Goal: Obtain resource: Download file/media

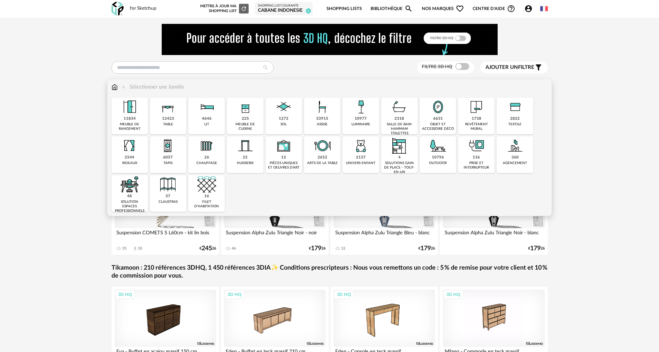
click at [328, 110] on img at bounding box center [322, 107] width 19 height 19
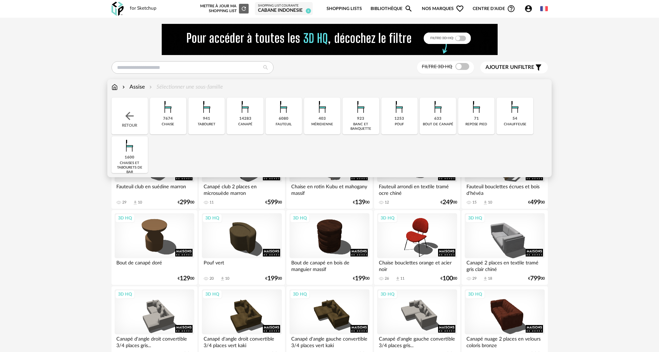
click at [239, 119] on div "14283 canapé" at bounding box center [245, 116] width 36 height 37
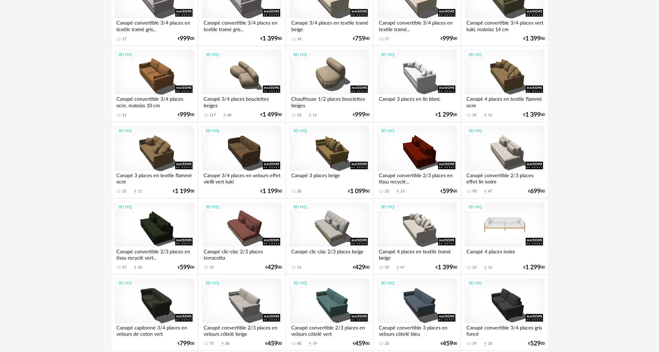
scroll to position [554, 0]
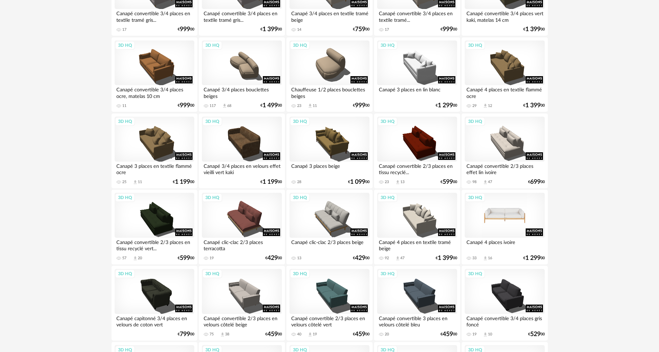
click at [500, 218] on div "3D HQ" at bounding box center [505, 215] width 80 height 45
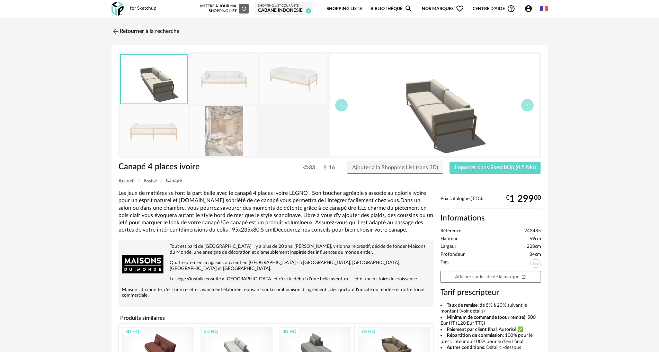
click at [232, 116] on img at bounding box center [223, 131] width 67 height 50
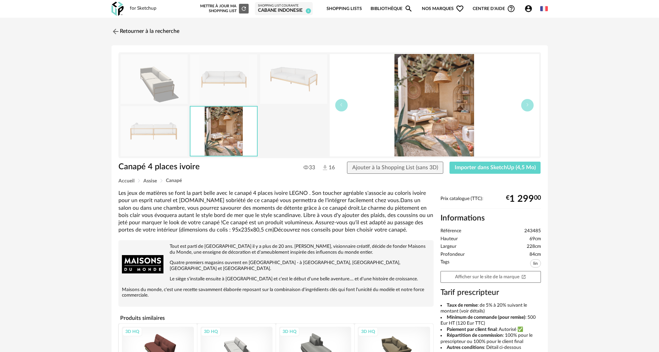
click at [245, 90] on img at bounding box center [223, 79] width 67 height 50
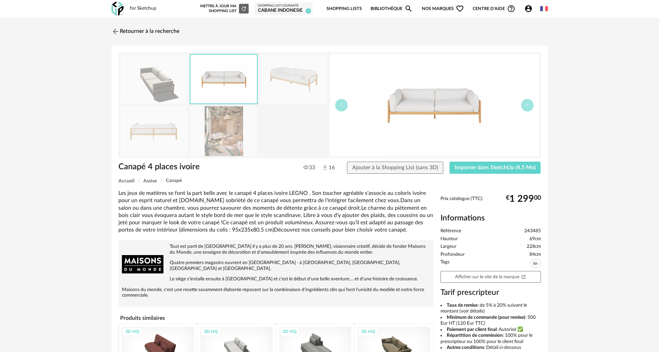
click at [292, 86] on img at bounding box center [293, 79] width 67 height 50
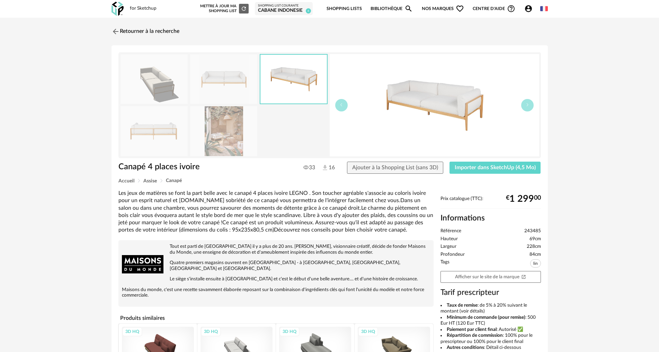
click at [160, 131] on img at bounding box center [154, 131] width 67 height 50
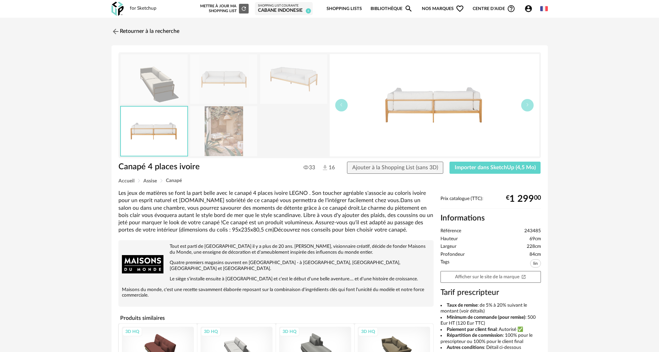
click at [238, 72] on img at bounding box center [223, 79] width 67 height 50
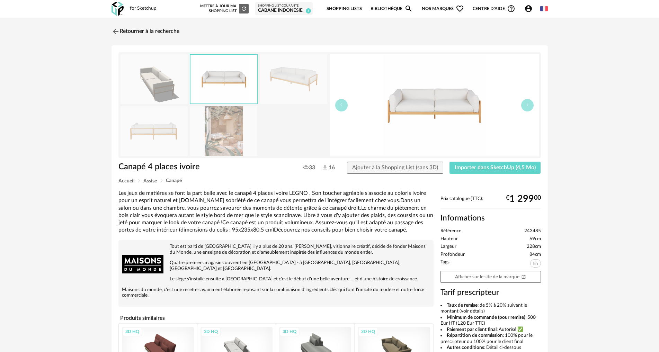
click at [273, 74] on img at bounding box center [293, 79] width 67 height 50
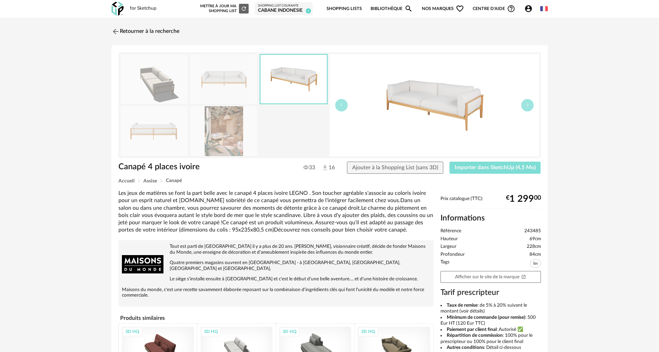
click at [470, 169] on span "Importer dans SketchUp (4,5 Mo)" at bounding box center [495, 168] width 81 height 6
click at [116, 27] on img at bounding box center [115, 31] width 10 height 10
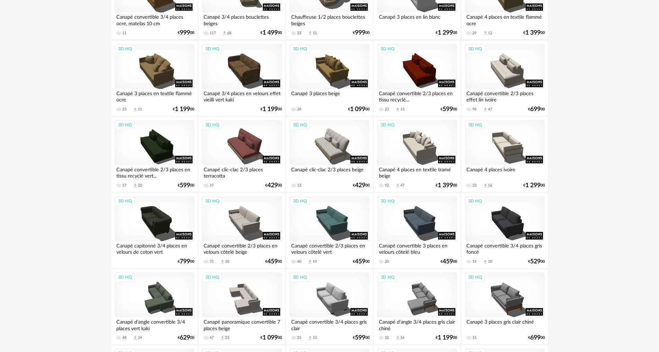
scroll to position [658, 0]
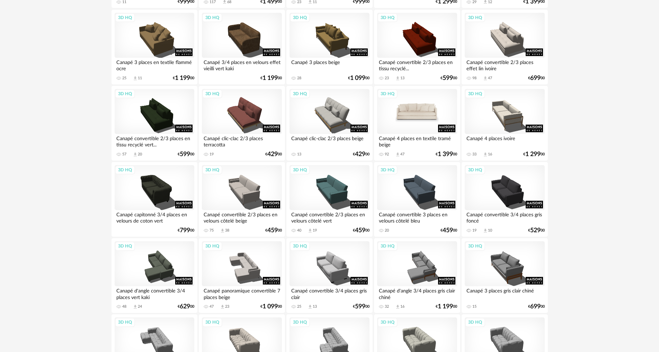
click at [416, 115] on div "3D HQ" at bounding box center [417, 111] width 80 height 45
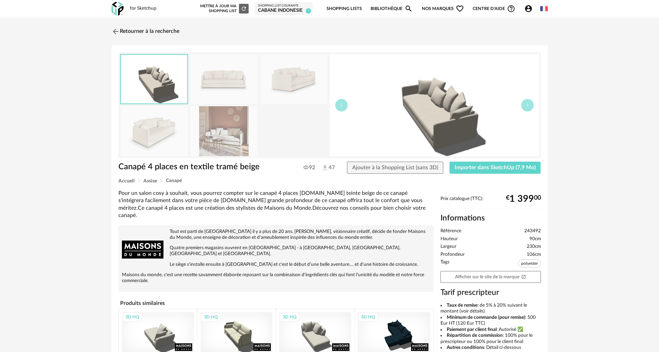
drag, startPoint x: 244, startPoint y: 133, endPoint x: 240, endPoint y: 129, distance: 6.1
click at [244, 133] on img at bounding box center [223, 131] width 67 height 50
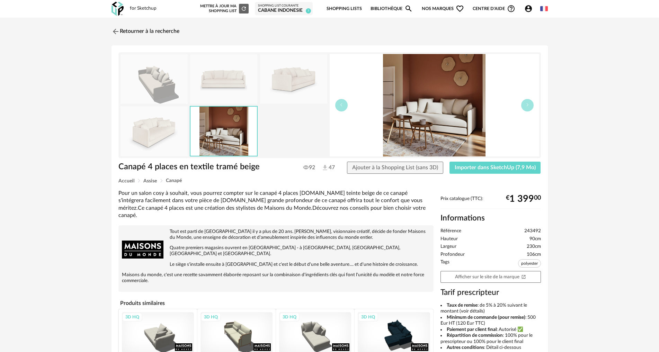
click at [218, 84] on img at bounding box center [223, 79] width 67 height 50
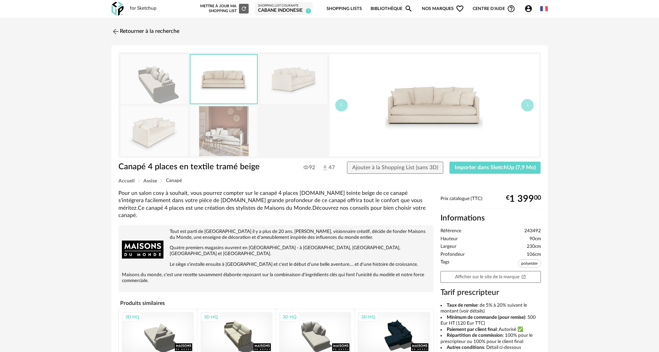
click at [109, 33] on div "Retourner à la recherche Canapé 4 places en textile tramé beige Canapé 4 places…" at bounding box center [329, 249] width 449 height 450
click at [111, 31] on img at bounding box center [115, 31] width 10 height 10
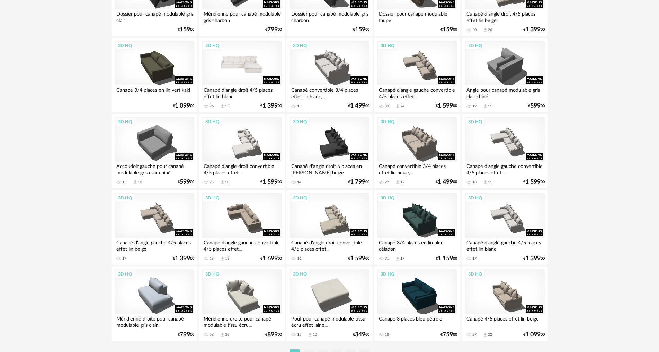
scroll to position [1352, 0]
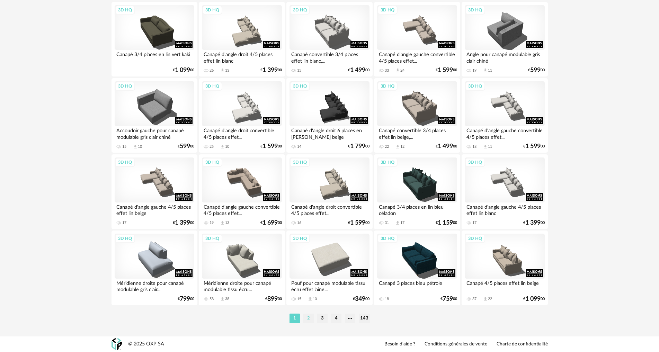
click at [307, 318] on li "2" at bounding box center [308, 319] width 10 height 10
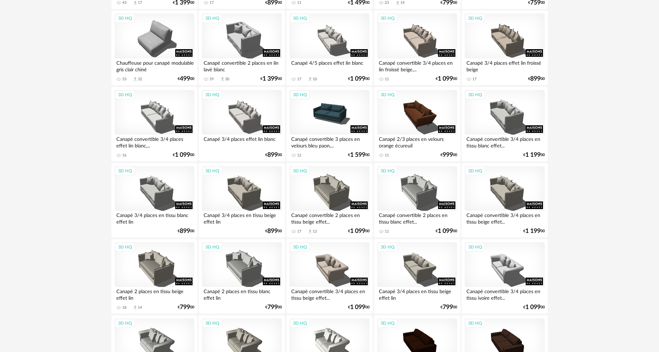
scroll to position [277, 0]
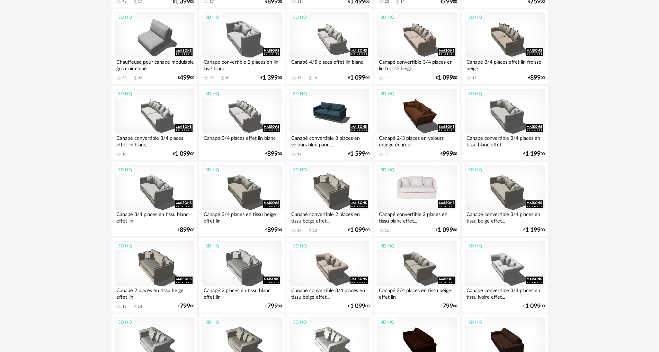
click at [409, 194] on div "3D HQ" at bounding box center [417, 187] width 80 height 45
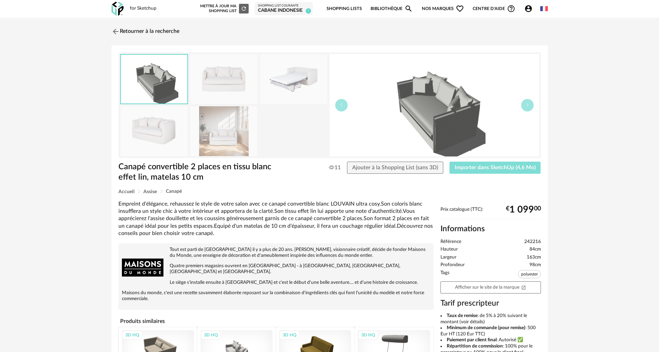
click at [504, 171] on button "Importer dans SketchUp (4,6 Mo)" at bounding box center [495, 168] width 91 height 12
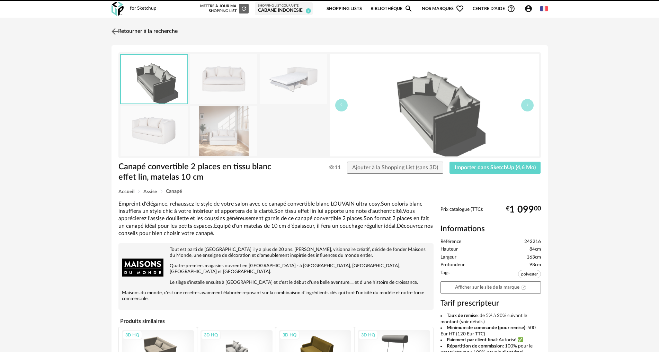
click at [122, 34] on link "Retourner à la recherche" at bounding box center [144, 31] width 68 height 15
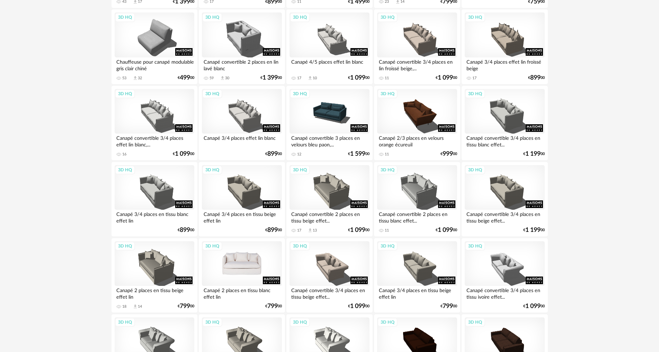
scroll to position [312, 0]
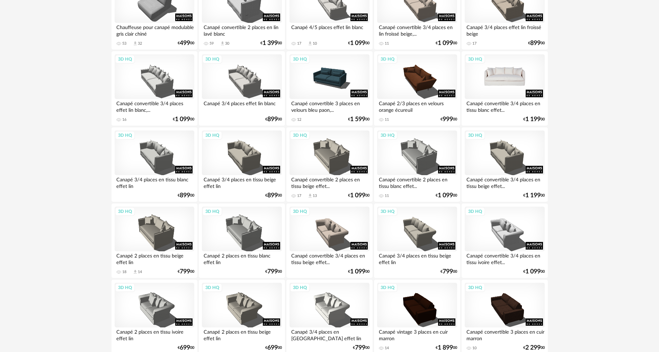
click at [501, 89] on div "3D HQ" at bounding box center [505, 76] width 80 height 45
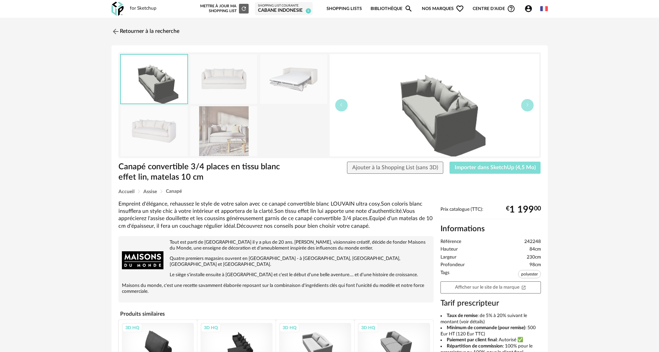
click at [475, 171] on button "Importer dans SketchUp (4,5 Mo)" at bounding box center [495, 168] width 91 height 12
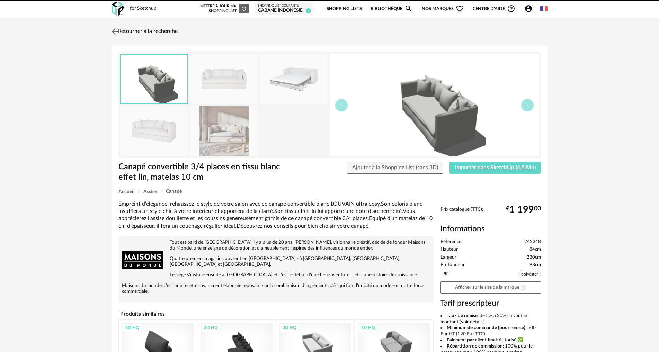
click at [116, 31] on img at bounding box center [115, 31] width 10 height 10
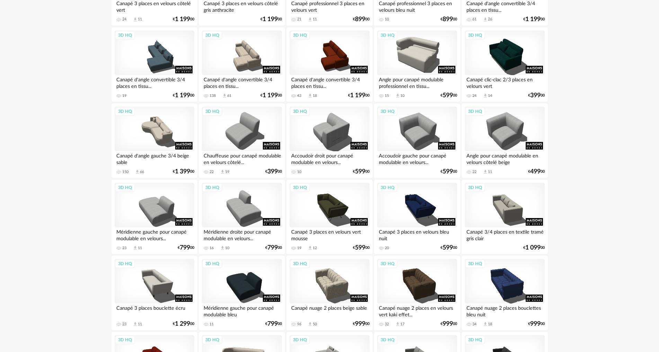
scroll to position [1108, 0]
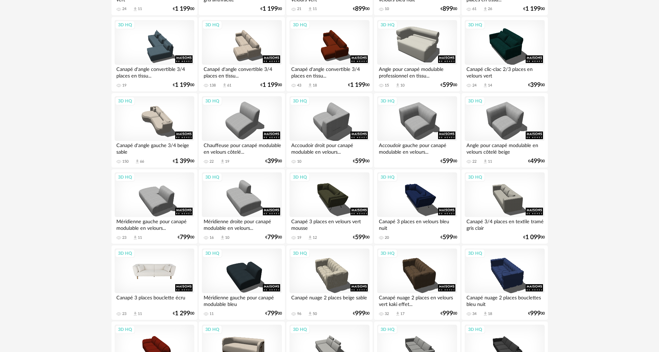
click at [164, 281] on div "3D HQ" at bounding box center [155, 271] width 80 height 45
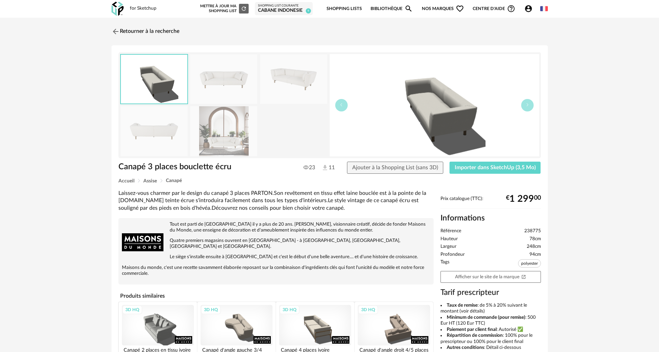
click at [218, 86] on img at bounding box center [223, 79] width 67 height 50
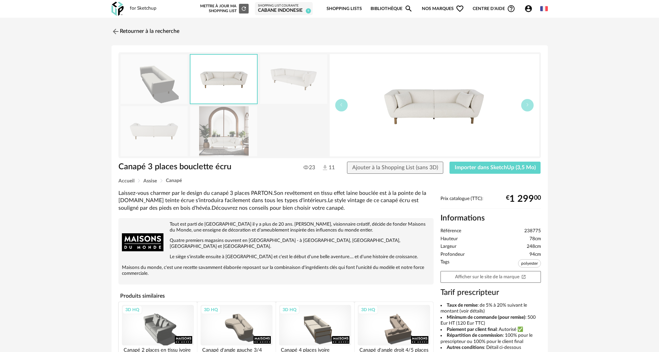
click at [285, 68] on img at bounding box center [293, 79] width 67 height 50
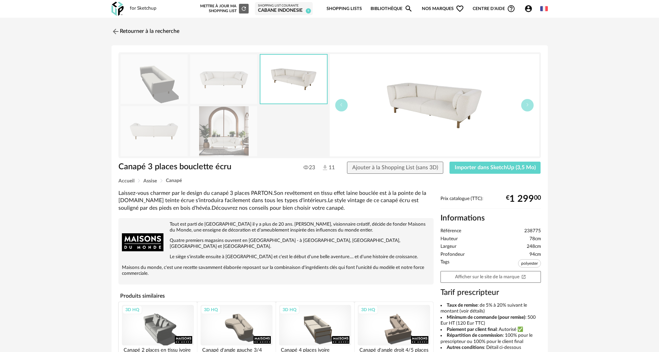
click at [171, 131] on img at bounding box center [154, 131] width 67 height 50
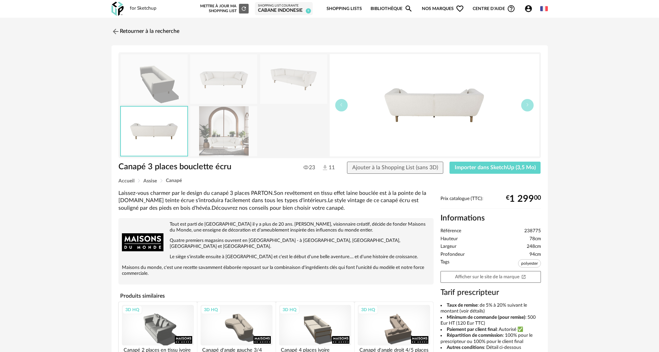
click at [215, 137] on img at bounding box center [223, 131] width 67 height 50
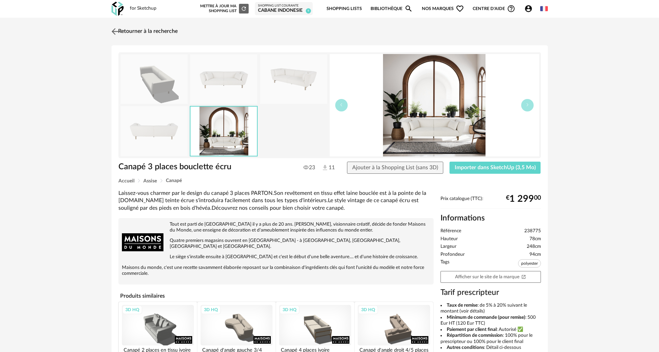
click at [117, 30] on img at bounding box center [115, 31] width 10 height 10
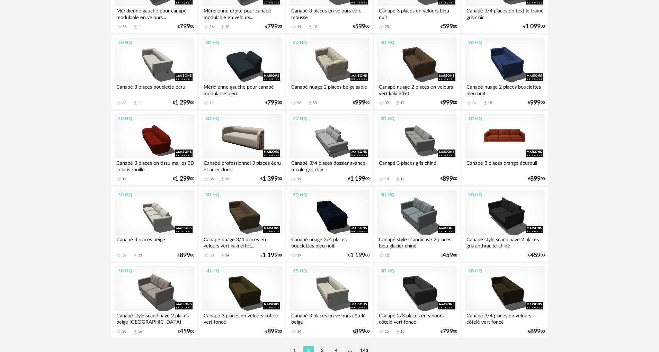
scroll to position [1351, 0]
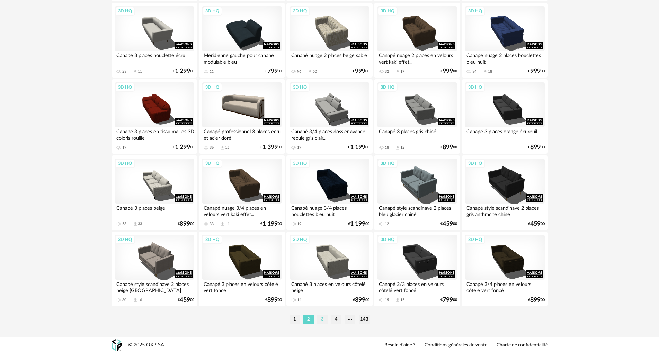
click at [323, 318] on li "3" at bounding box center [322, 320] width 10 height 10
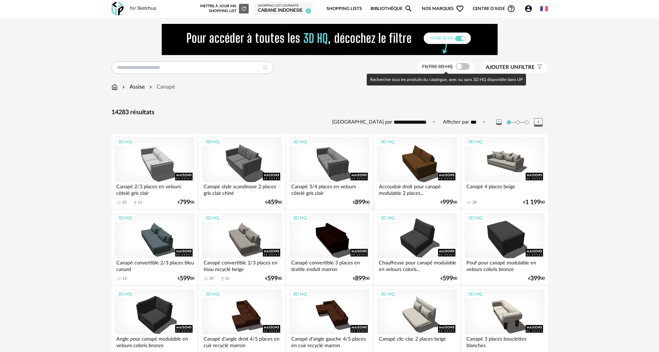
click at [459, 67] on span at bounding box center [463, 66] width 14 height 7
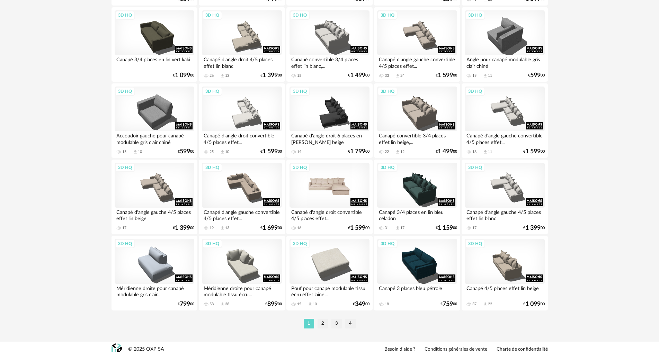
scroll to position [1352, 0]
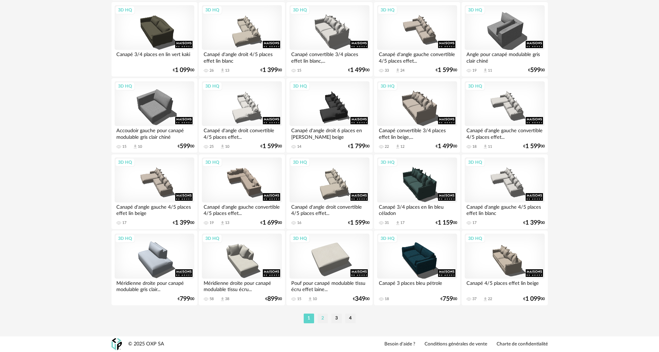
click at [325, 318] on li "2" at bounding box center [323, 319] width 10 height 10
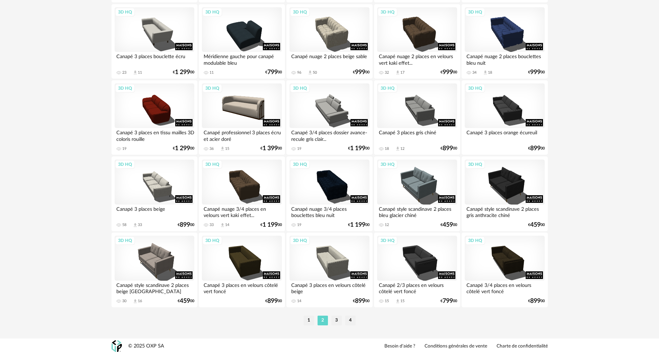
scroll to position [1352, 0]
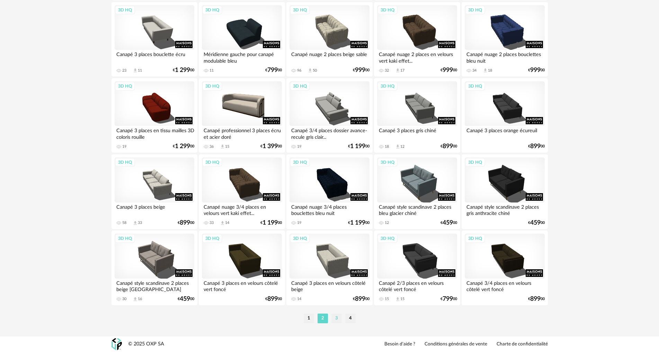
click at [335, 317] on li "3" at bounding box center [336, 319] width 10 height 10
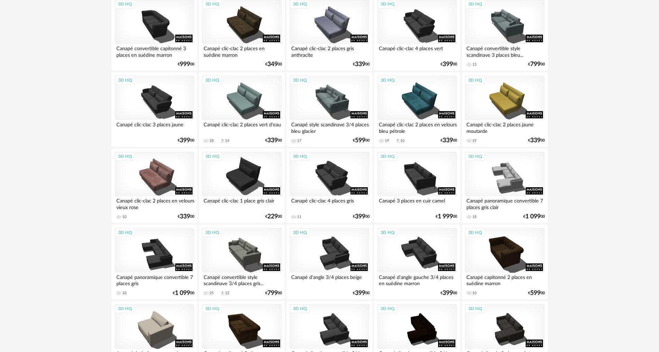
scroll to position [1351, 0]
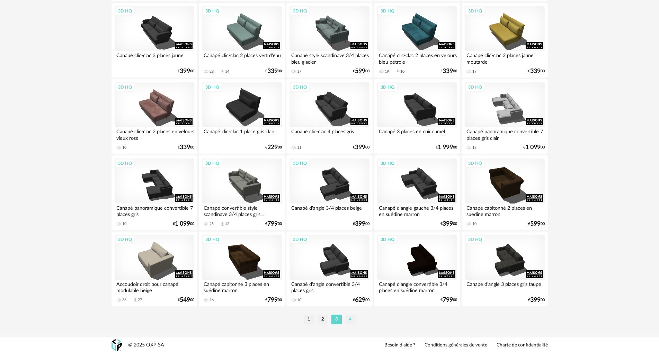
click at [347, 315] on li "4" at bounding box center [350, 320] width 10 height 10
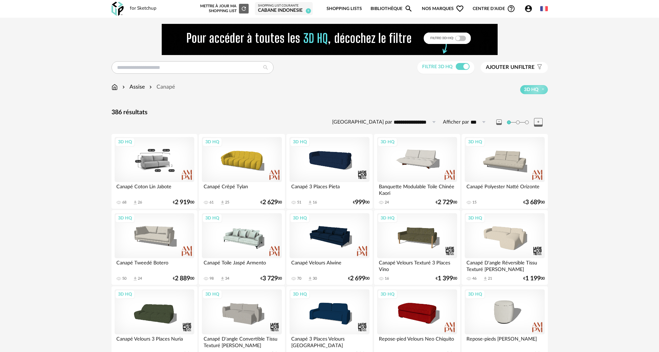
click at [159, 171] on div "3D HQ" at bounding box center [155, 159] width 80 height 45
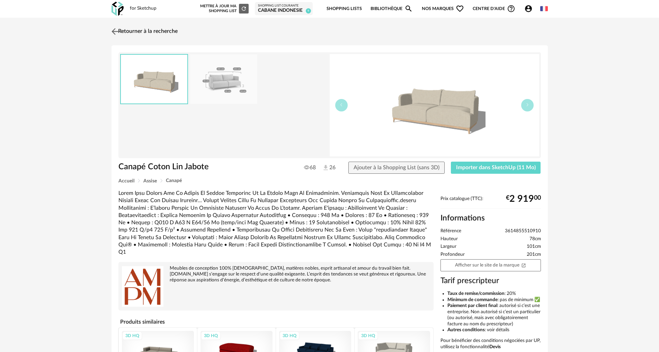
click at [116, 30] on img at bounding box center [115, 31] width 10 height 10
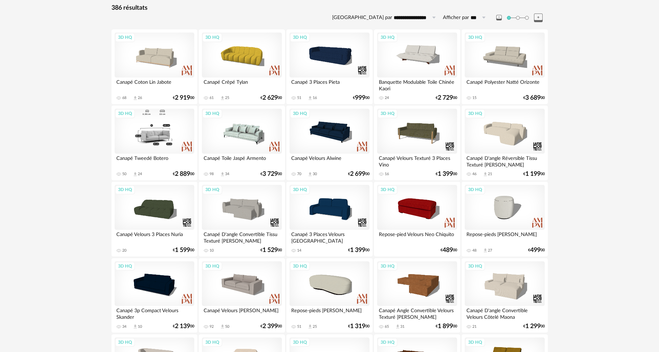
scroll to position [104, 0]
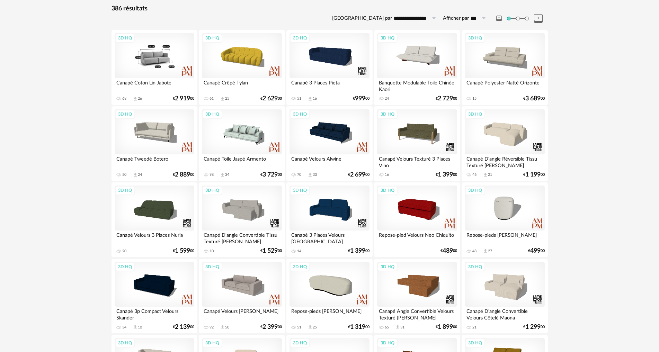
click at [152, 63] on div "3D HQ" at bounding box center [155, 55] width 80 height 45
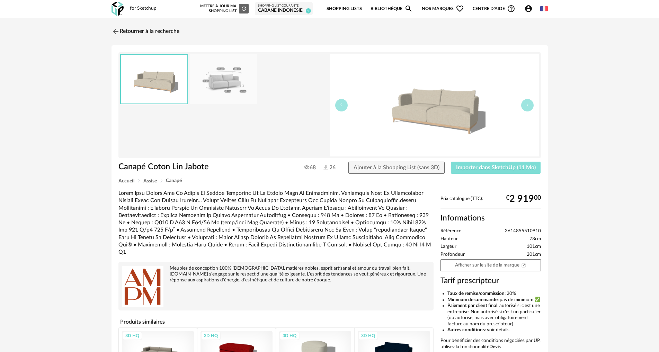
click at [476, 164] on button "Importer dans SketchUp (11 Mo)" at bounding box center [496, 168] width 90 height 12
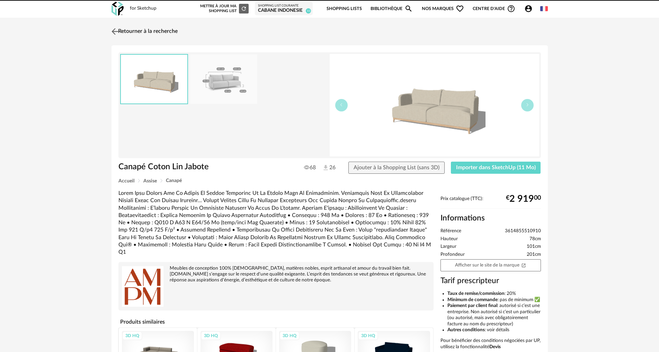
click at [115, 35] on img at bounding box center [115, 31] width 10 height 10
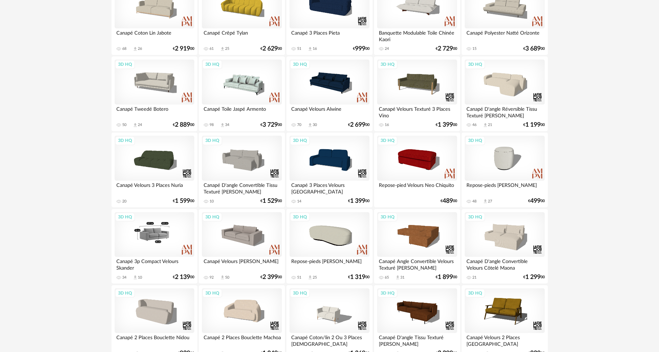
scroll to position [242, 0]
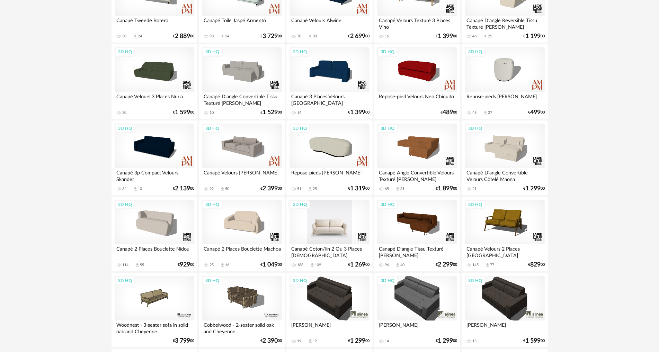
click at [335, 238] on div "3D HQ" at bounding box center [330, 222] width 80 height 45
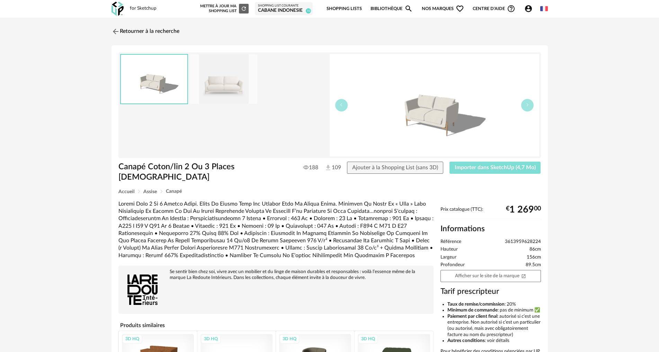
click at [533, 166] on span "Importer dans SketchUp (4,7 Mo)" at bounding box center [495, 168] width 81 height 6
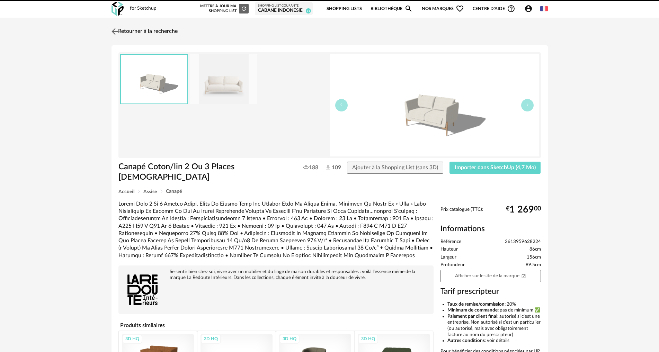
click at [113, 30] on img at bounding box center [115, 31] width 10 height 10
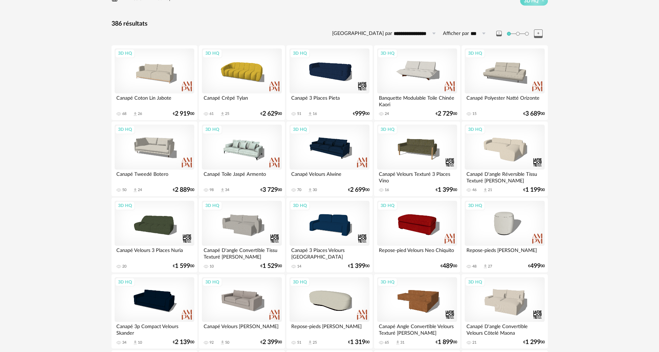
scroll to position [69, 0]
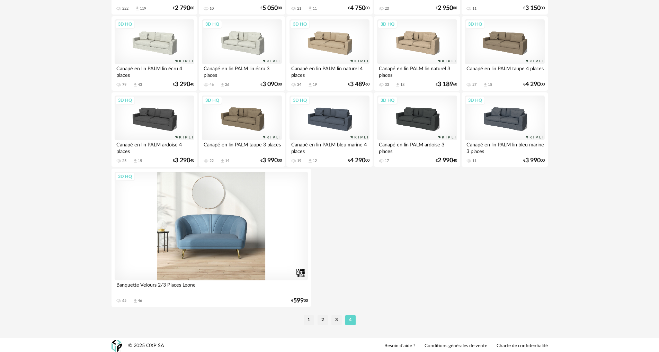
scroll to position [1263, 0]
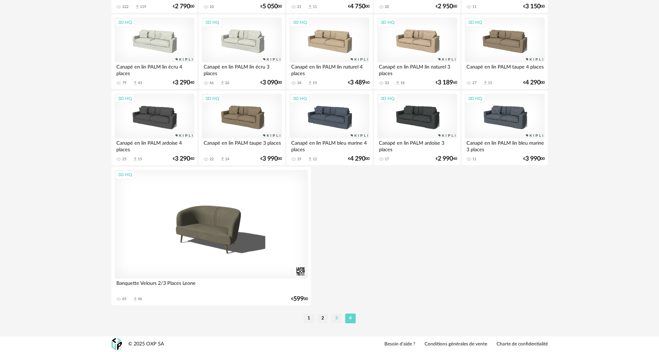
click at [337, 315] on li "3" at bounding box center [336, 319] width 10 height 10
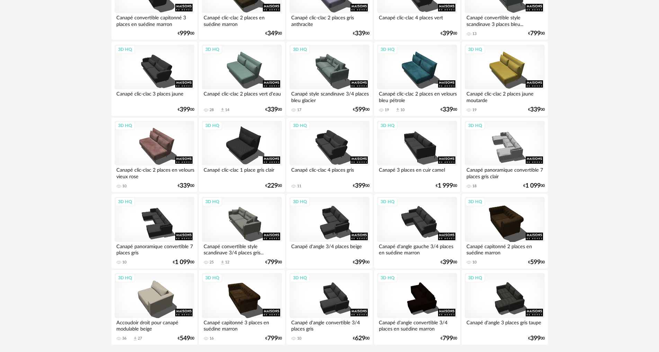
scroll to position [1352, 0]
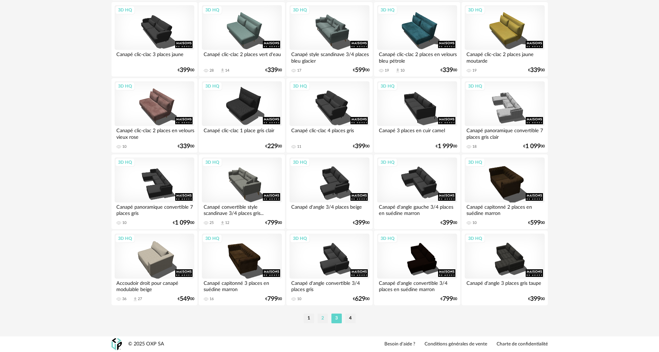
click at [318, 318] on li "2" at bounding box center [323, 319] width 10 height 10
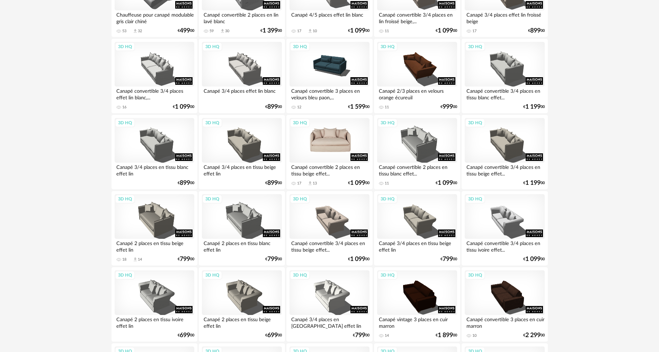
scroll to position [312, 0]
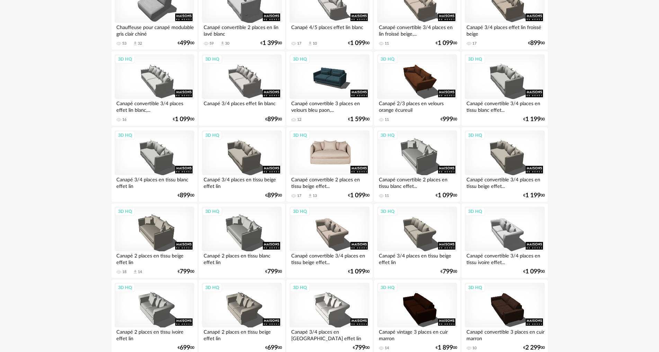
click at [310, 162] on div "3D HQ" at bounding box center [330, 153] width 80 height 45
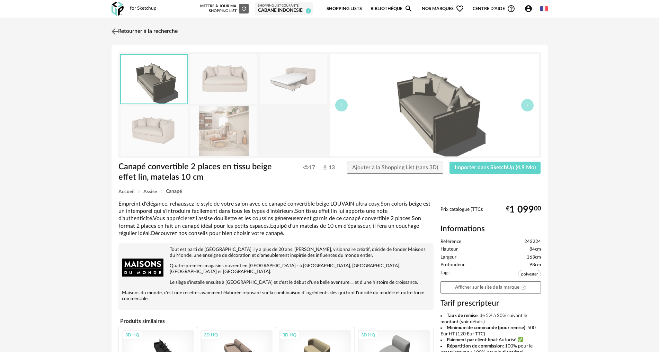
click at [118, 29] on img at bounding box center [115, 31] width 10 height 10
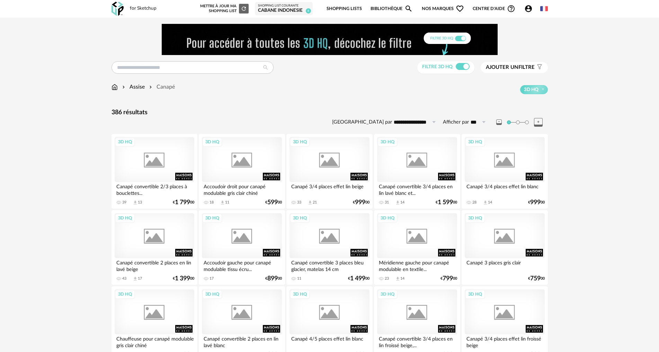
scroll to position [312, 0]
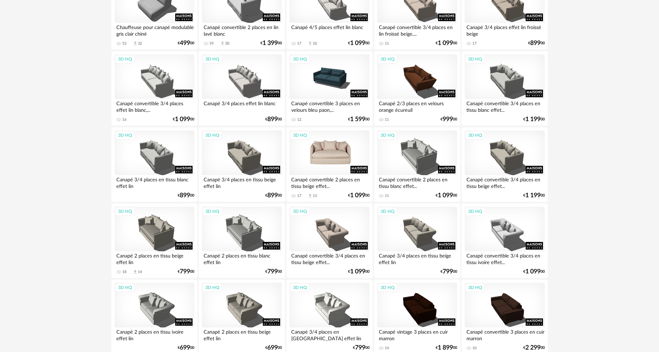
click at [320, 159] on div "3D HQ" at bounding box center [330, 153] width 80 height 45
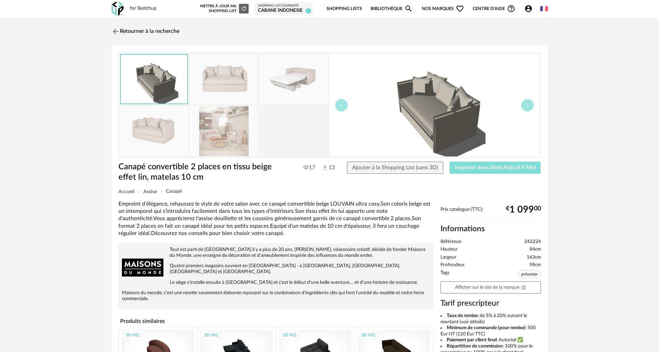
click at [485, 165] on span "Importer dans SketchUp (4,9 Mo)" at bounding box center [495, 168] width 81 height 6
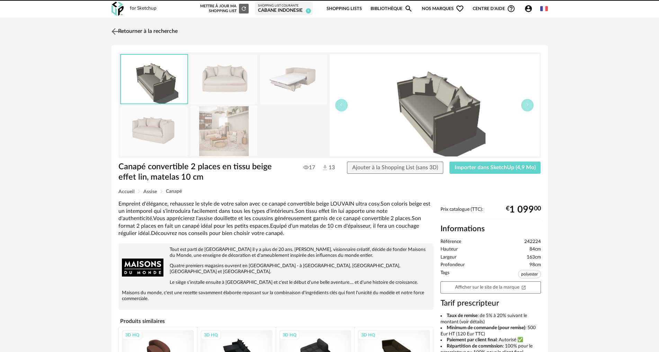
click at [116, 36] on img at bounding box center [115, 31] width 10 height 10
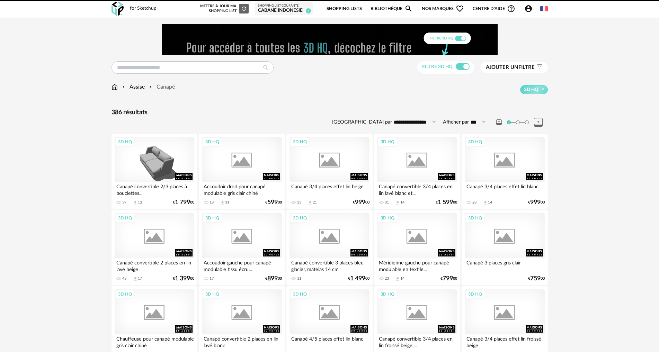
scroll to position [312, 0]
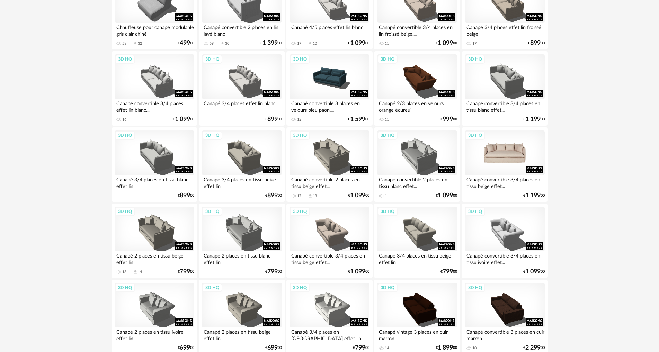
click at [496, 163] on div "3D HQ" at bounding box center [505, 153] width 80 height 45
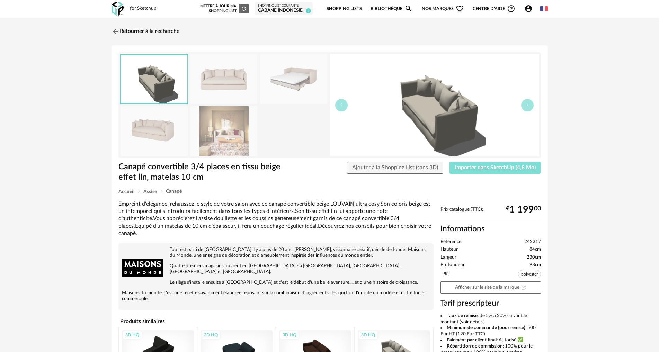
click at [490, 171] on button "Importer dans SketchUp (4,8 Mo)" at bounding box center [495, 168] width 91 height 12
click at [115, 30] on img at bounding box center [115, 31] width 10 height 10
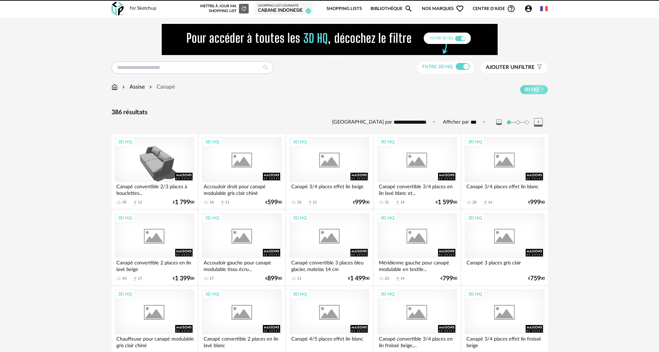
scroll to position [312, 0]
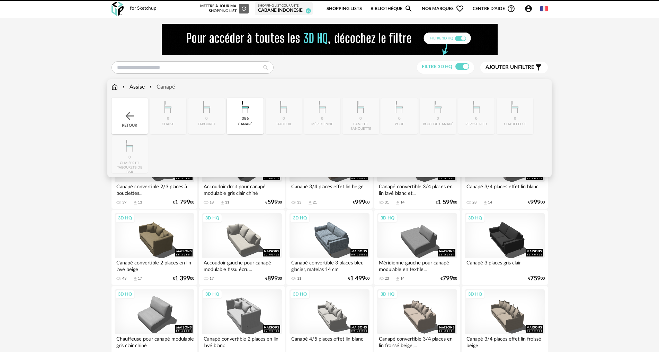
click at [115, 89] on img at bounding box center [115, 87] width 6 height 8
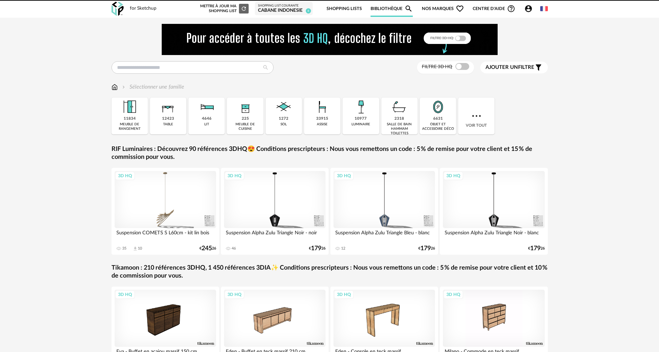
click at [311, 126] on div "33915 assise" at bounding box center [322, 116] width 36 height 37
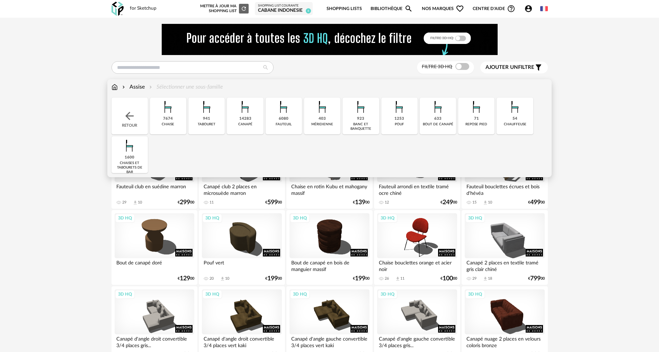
click at [287, 112] on img at bounding box center [283, 107] width 19 height 19
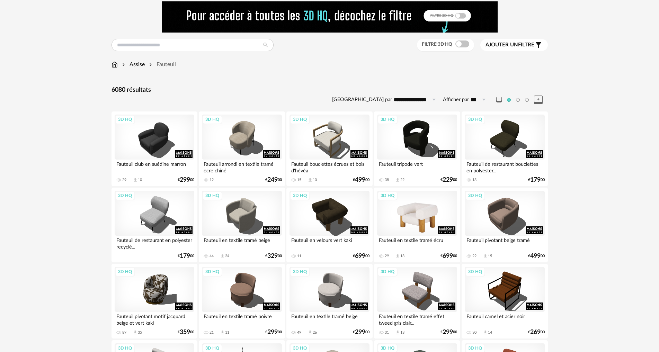
scroll to position [35, 0]
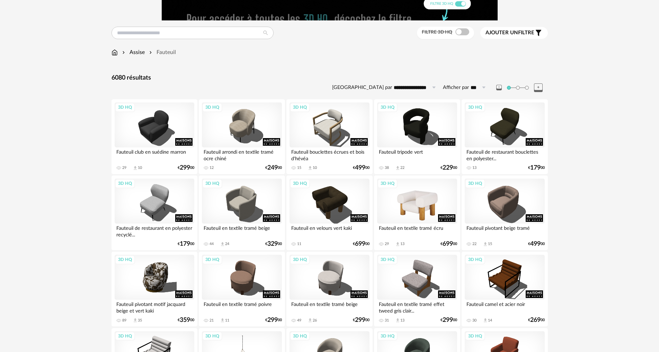
click at [417, 214] on div "3D HQ" at bounding box center [417, 201] width 80 height 45
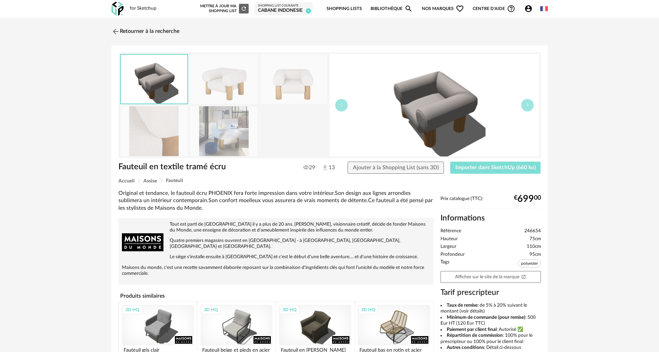
click at [507, 166] on span "Importer dans SketchUp (660 ko)" at bounding box center [495, 168] width 80 height 6
click at [119, 32] on img at bounding box center [115, 31] width 10 height 10
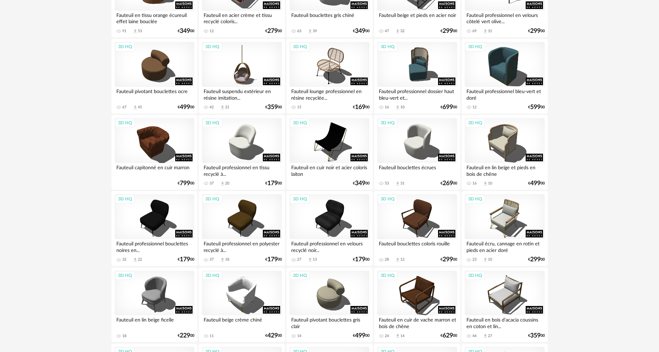
scroll to position [901, 0]
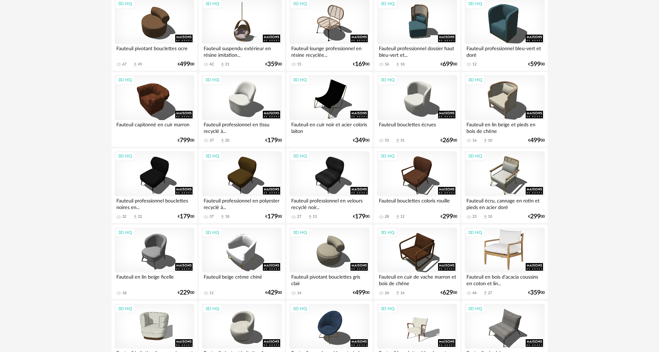
click at [514, 256] on div "3D HQ" at bounding box center [505, 250] width 80 height 45
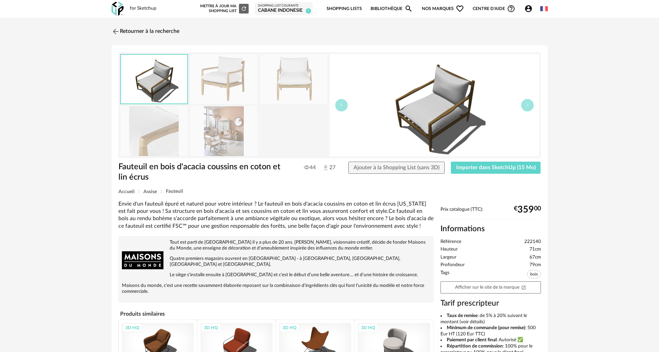
click at [233, 131] on img at bounding box center [223, 131] width 67 height 50
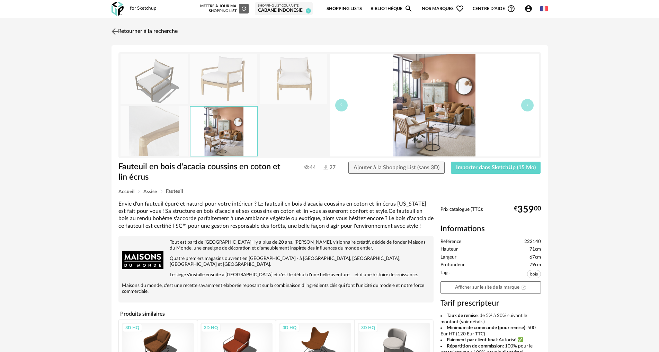
click at [111, 28] on img at bounding box center [115, 31] width 10 height 10
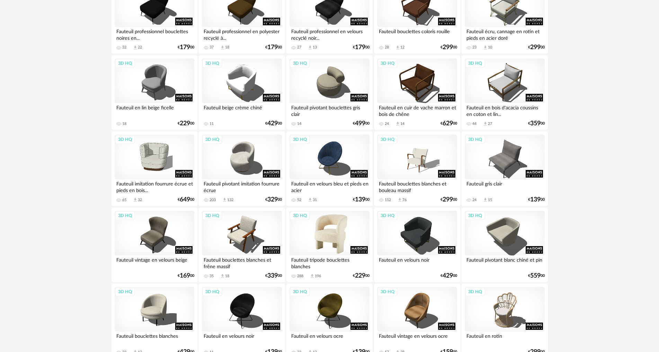
scroll to position [1074, 0]
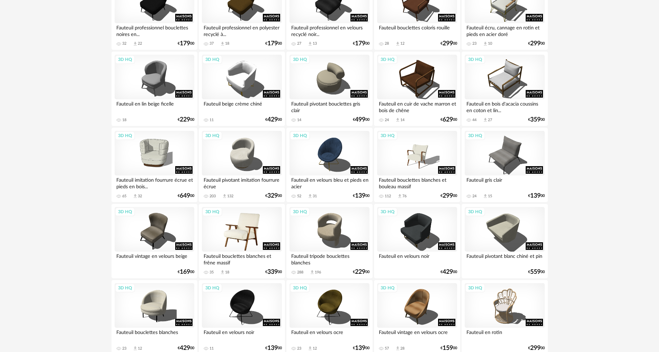
click at [240, 223] on div "3D HQ" at bounding box center [242, 229] width 80 height 45
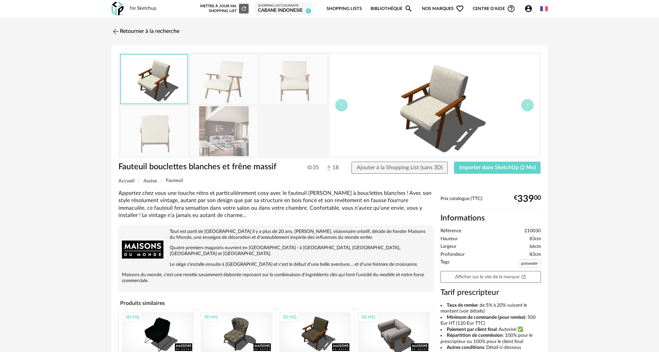
click at [242, 123] on img at bounding box center [223, 131] width 67 height 50
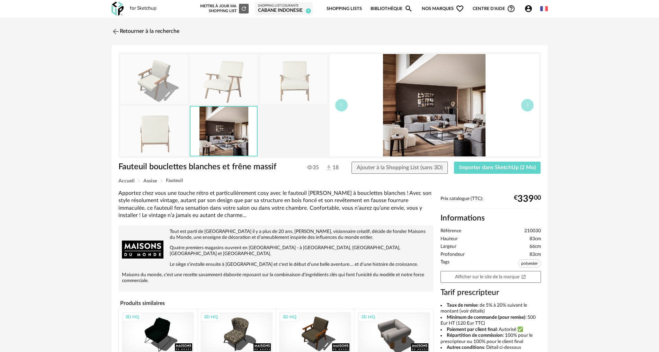
click at [247, 85] on img at bounding box center [223, 79] width 67 height 50
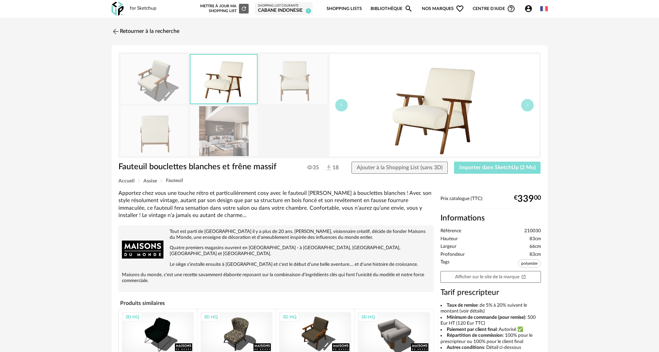
click at [520, 173] on button "Importer dans SketchUp (2 Mo)" at bounding box center [497, 168] width 87 height 12
click at [117, 29] on img at bounding box center [115, 31] width 10 height 10
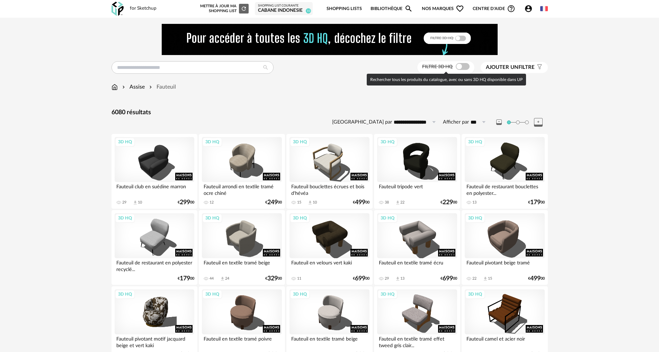
click at [457, 66] on span at bounding box center [463, 66] width 14 height 7
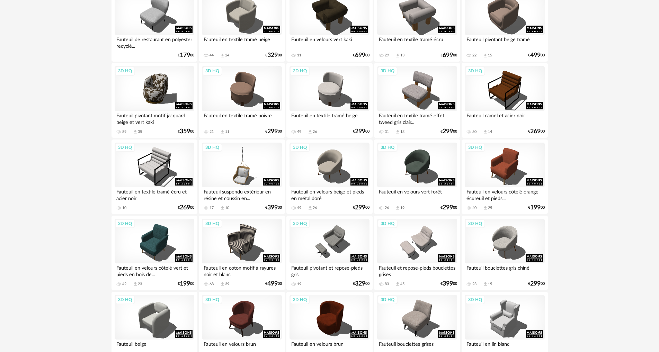
scroll to position [242, 0]
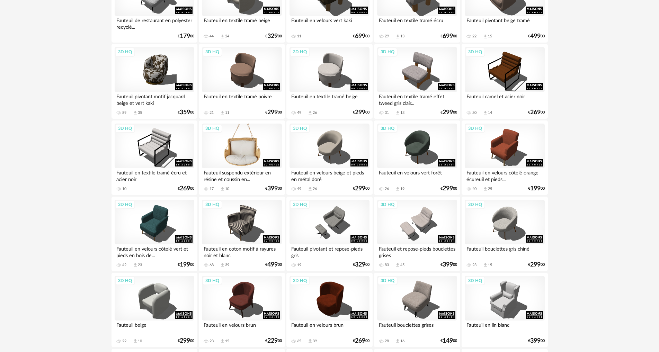
click at [233, 157] on div "3D HQ" at bounding box center [242, 146] width 80 height 45
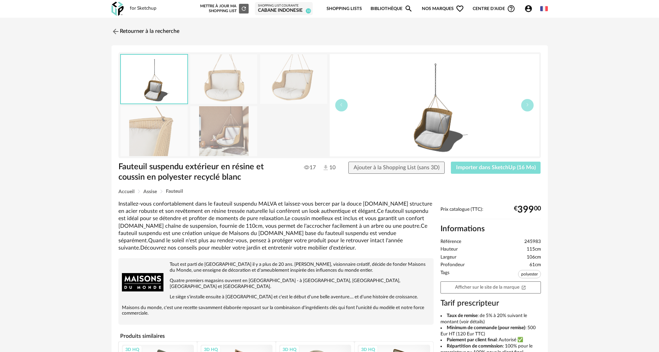
click at [475, 166] on span "Importer dans SketchUp (16 Mo)" at bounding box center [496, 168] width 80 height 6
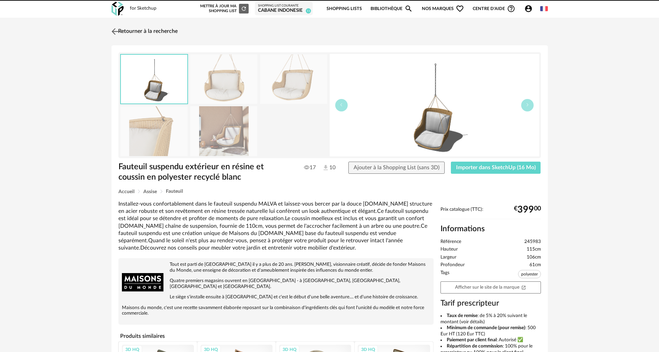
click at [116, 33] on img at bounding box center [115, 31] width 10 height 10
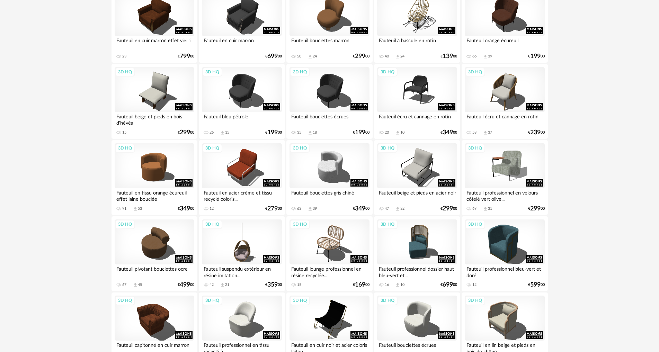
scroll to position [693, 0]
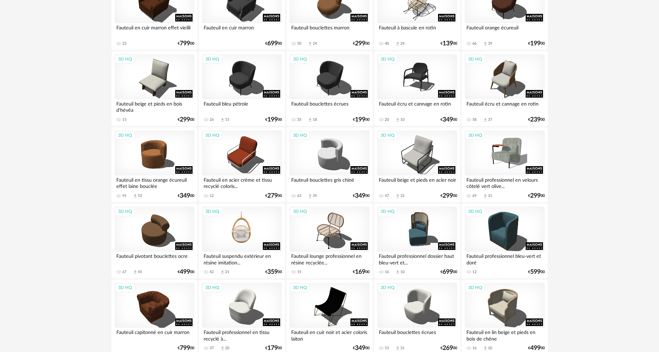
click at [243, 230] on div "3D HQ" at bounding box center [242, 229] width 80 height 45
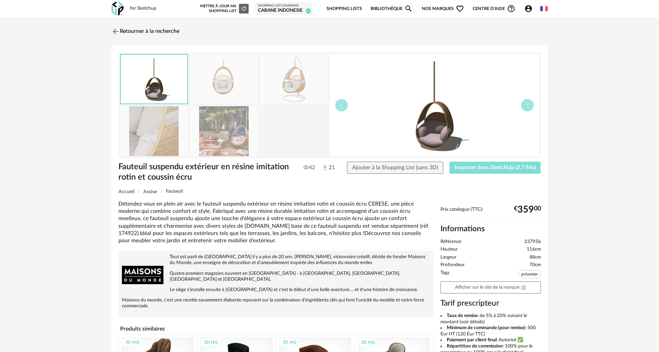
click at [512, 168] on span "Importer dans SketchUp (2,7 Mo)" at bounding box center [495, 168] width 81 height 6
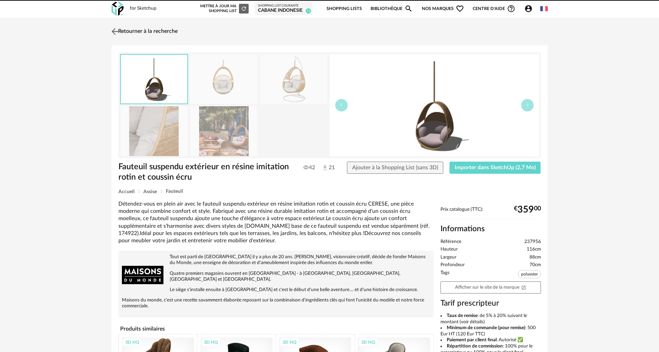
click at [115, 32] on img at bounding box center [115, 31] width 10 height 10
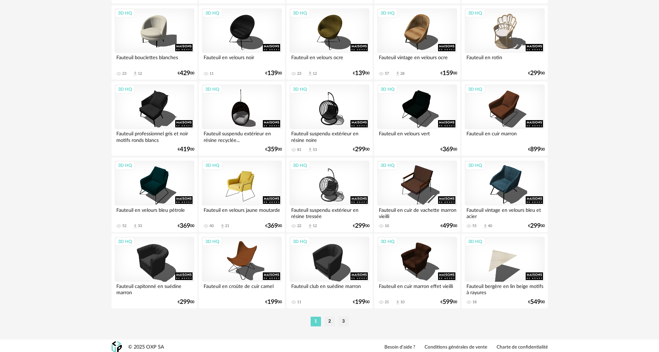
scroll to position [1352, 0]
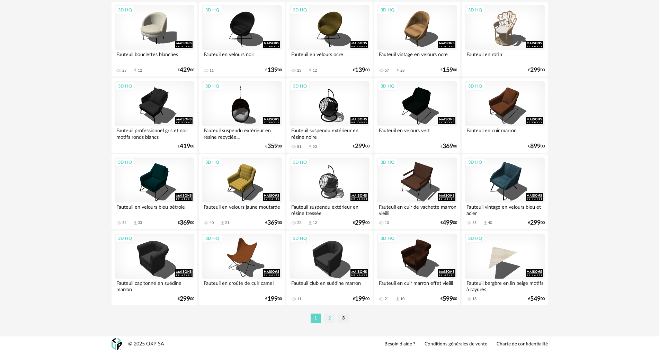
click at [329, 319] on li "2" at bounding box center [330, 319] width 10 height 10
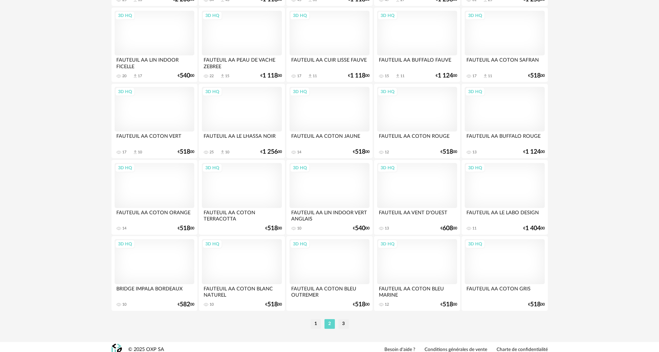
scroll to position [1352, 0]
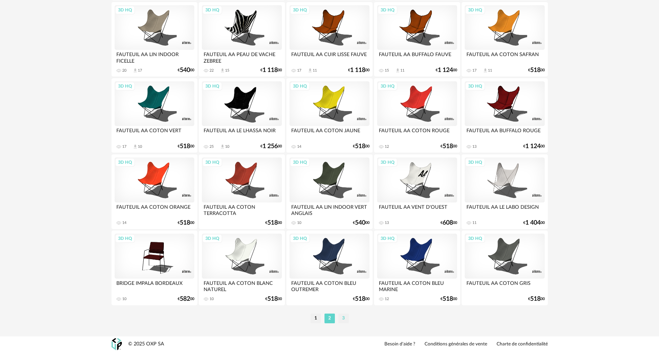
click at [345, 319] on li "3" at bounding box center [343, 319] width 10 height 10
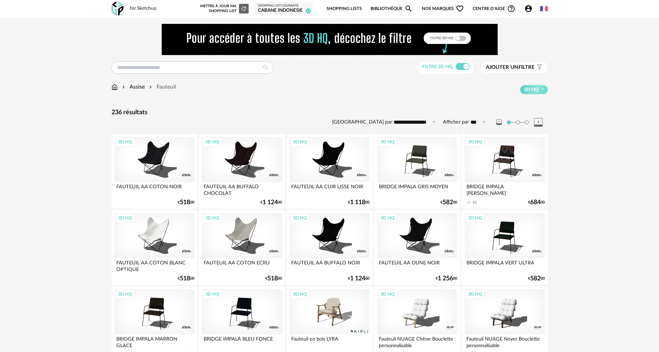
click at [115, 89] on img at bounding box center [115, 87] width 6 height 8
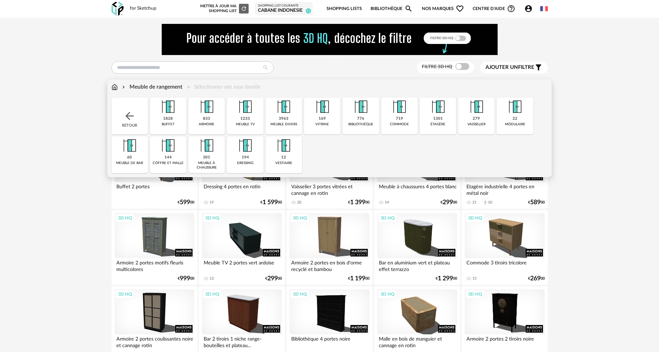
click at [113, 91] on img at bounding box center [115, 87] width 6 height 8
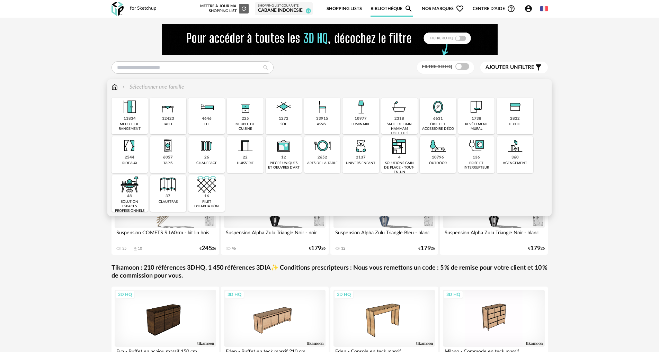
click at [428, 153] on div "10796 outdoor" at bounding box center [438, 154] width 36 height 37
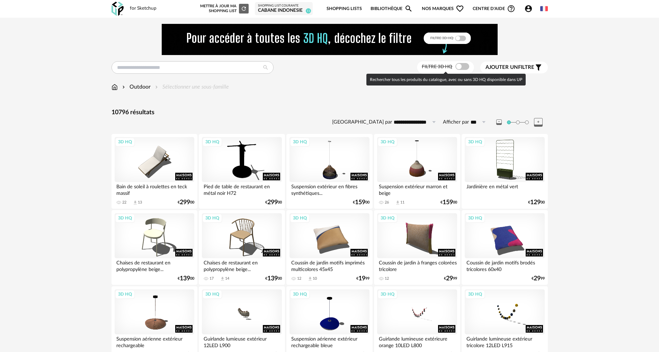
click at [460, 68] on span at bounding box center [462, 66] width 14 height 7
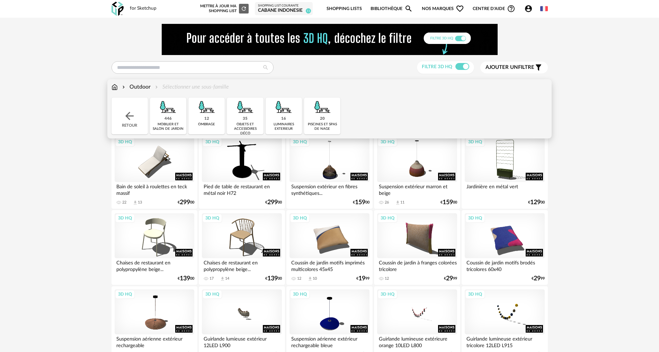
click at [161, 116] on img at bounding box center [168, 107] width 19 height 19
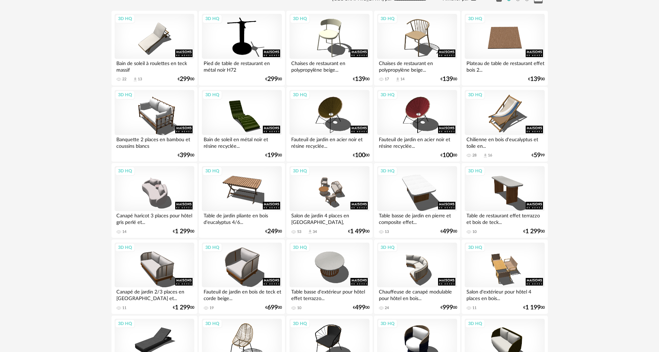
scroll to position [139, 0]
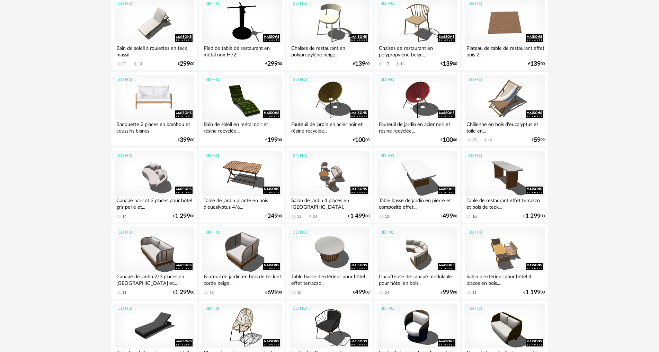
click at [165, 100] on div "3D HQ" at bounding box center [155, 97] width 80 height 45
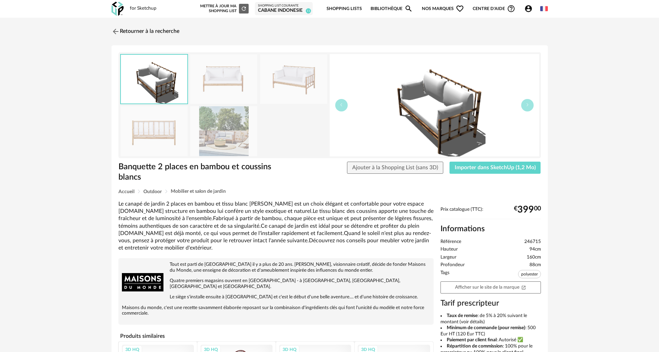
click at [239, 127] on img at bounding box center [223, 131] width 67 height 50
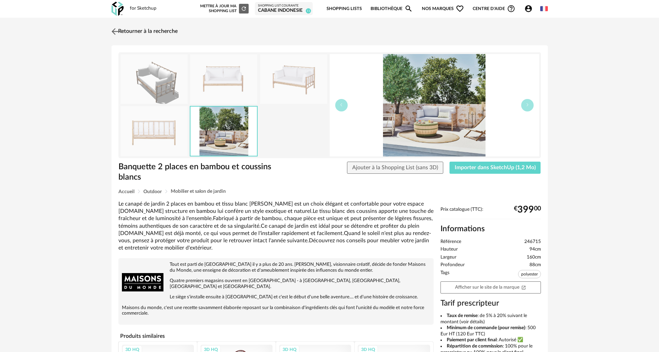
click at [113, 30] on img at bounding box center [115, 31] width 10 height 10
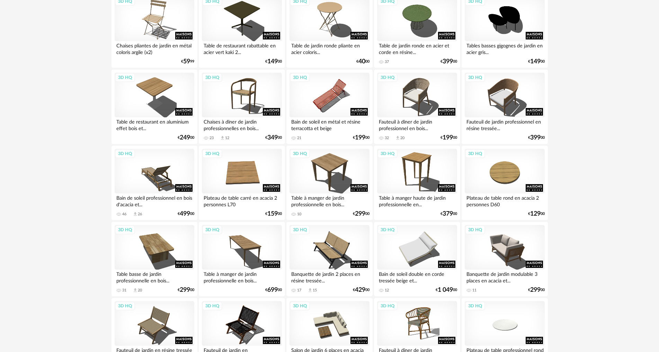
scroll to position [1352, 0]
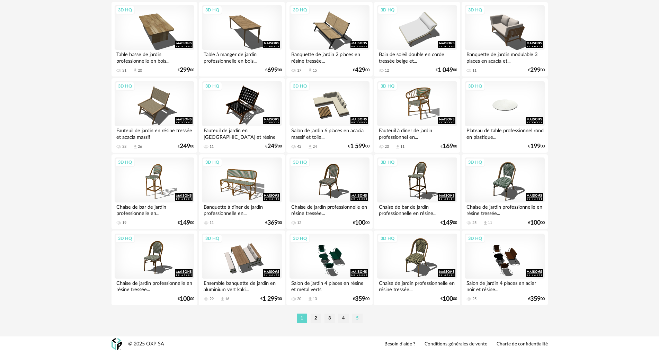
click at [356, 317] on li "5" at bounding box center [357, 319] width 10 height 10
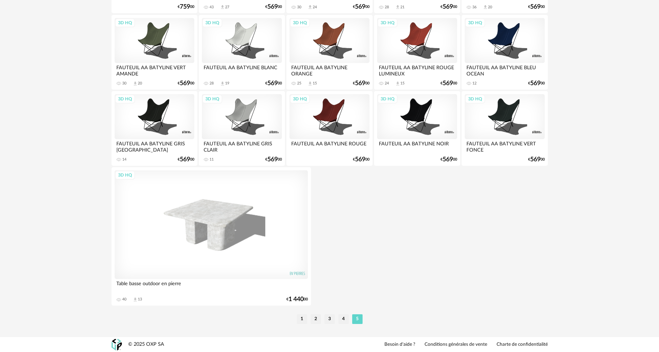
scroll to position [653, 0]
click at [347, 315] on li "4" at bounding box center [343, 319] width 10 height 10
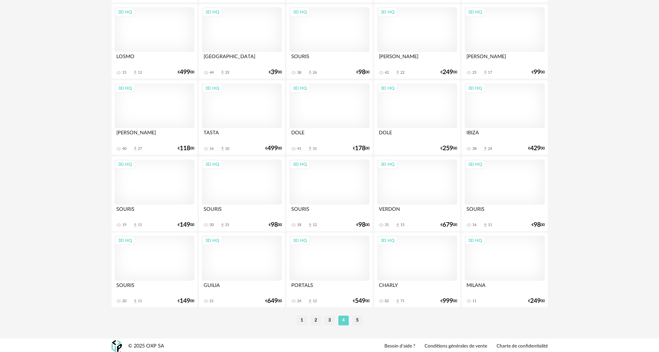
scroll to position [1352, 0]
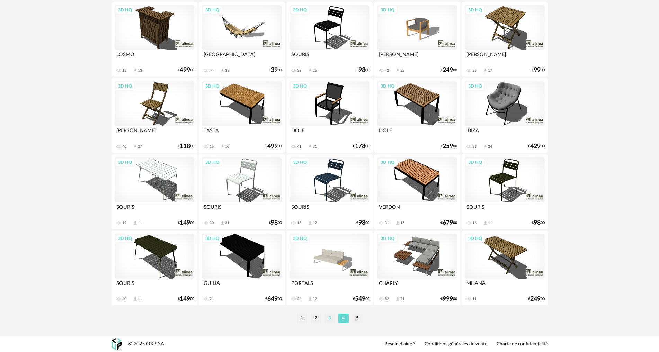
click at [330, 320] on li "3" at bounding box center [330, 319] width 10 height 10
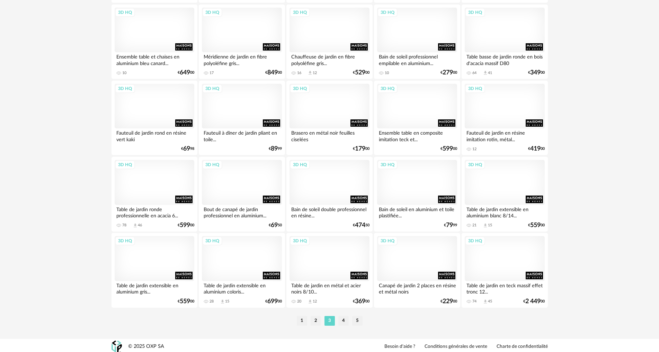
scroll to position [1351, 0]
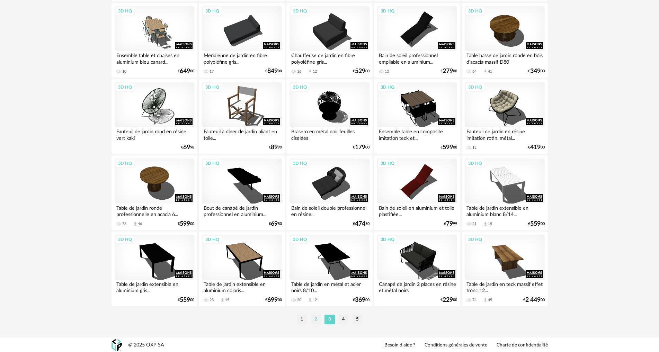
click at [318, 317] on li "2" at bounding box center [316, 320] width 10 height 10
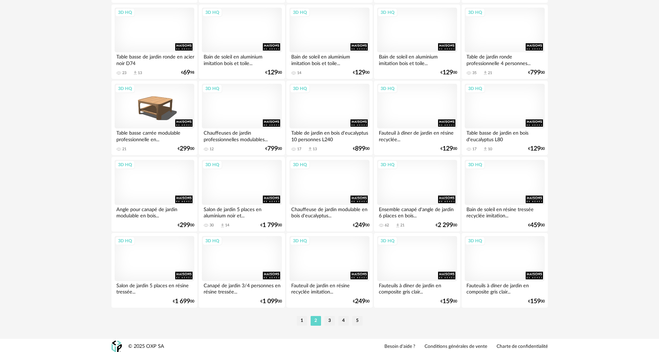
scroll to position [1352, 0]
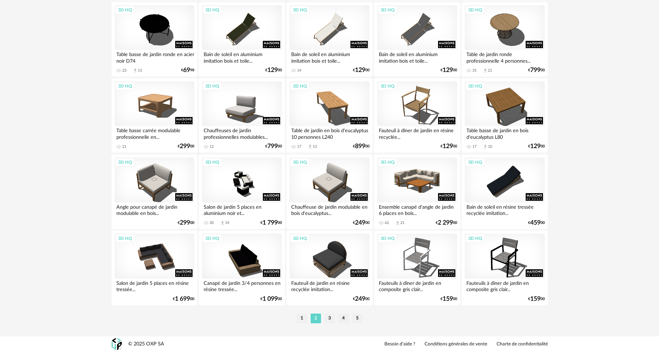
click at [298, 317] on li "1" at bounding box center [302, 319] width 10 height 10
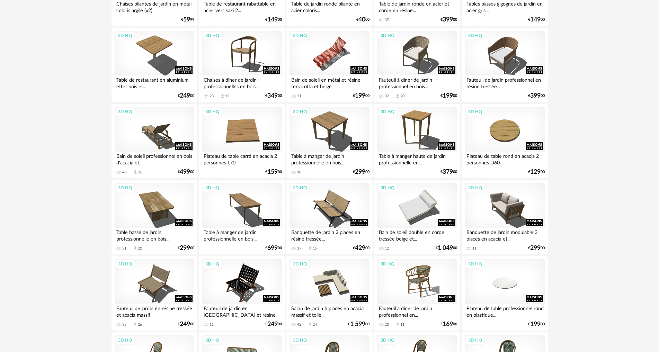
scroll to position [1178, 0]
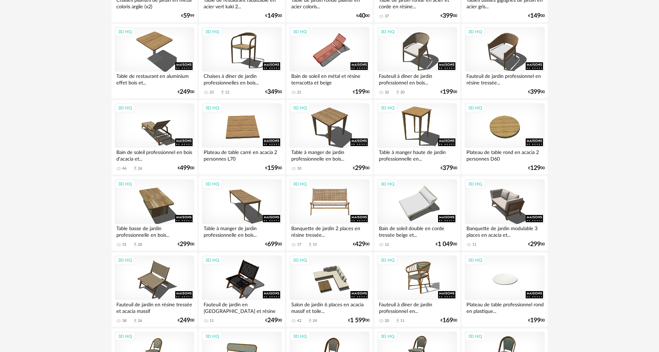
click at [336, 216] on div "3D HQ" at bounding box center [330, 201] width 80 height 45
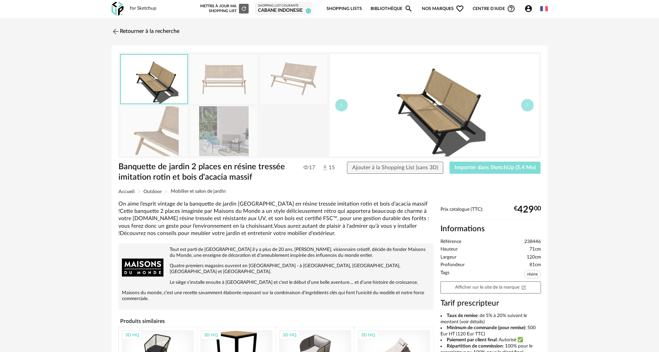
click at [500, 170] on span "Importer dans SketchUp (5,4 Mo)" at bounding box center [495, 168] width 81 height 6
click at [114, 32] on img at bounding box center [115, 31] width 10 height 10
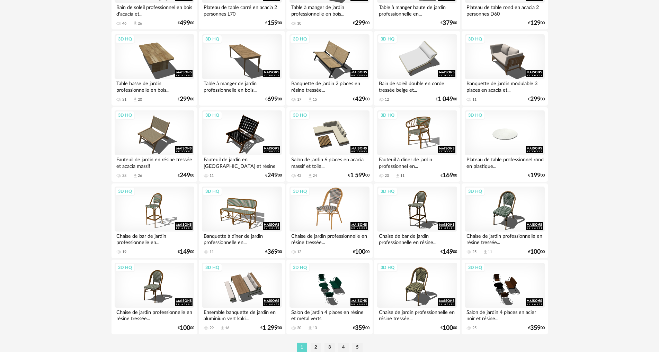
scroll to position [1351, 0]
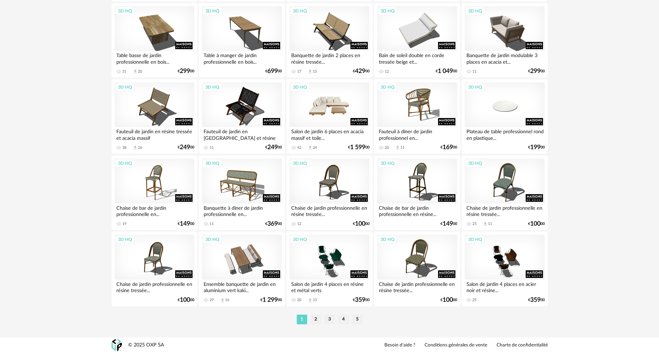
click at [315, 112] on div "3D HQ" at bounding box center [330, 104] width 80 height 45
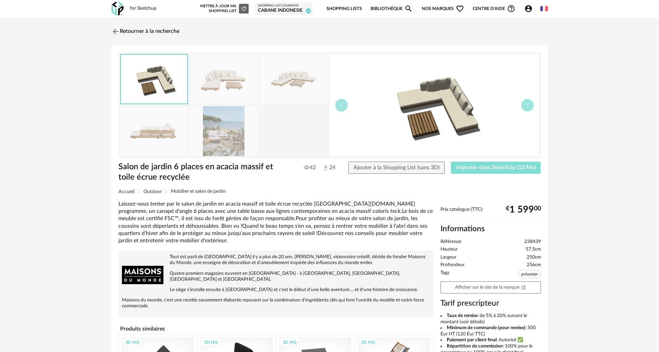
click at [479, 167] on span "Importer dans SketchUp (12 Mo)" at bounding box center [496, 168] width 80 height 6
click at [113, 27] on img at bounding box center [115, 31] width 10 height 10
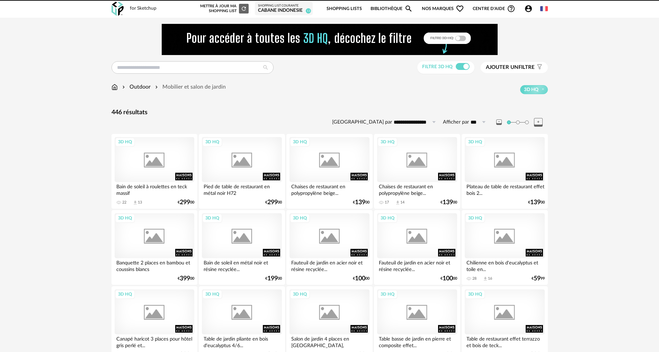
scroll to position [1351, 0]
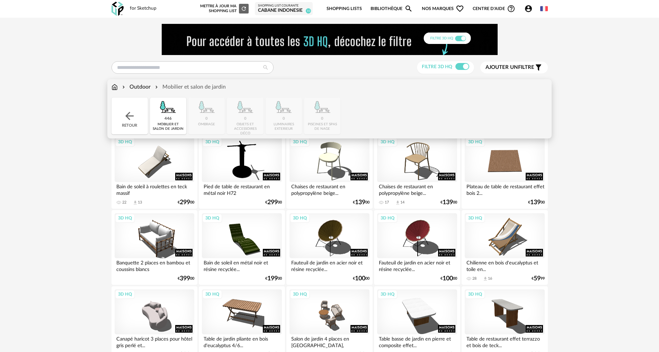
click at [114, 88] on img at bounding box center [115, 87] width 6 height 8
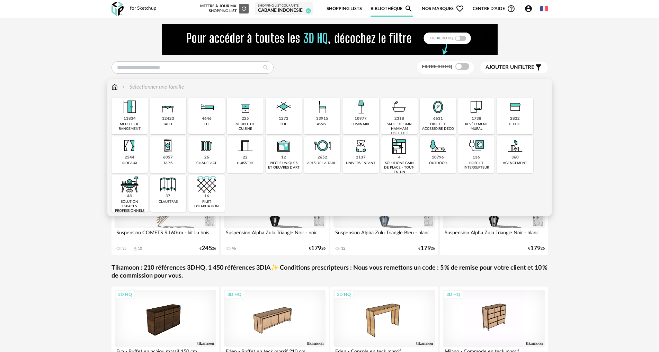
click at [172, 114] on img at bounding box center [168, 107] width 19 height 19
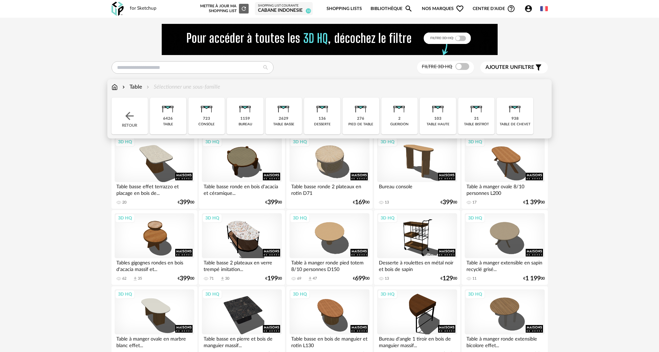
click at [276, 107] on img at bounding box center [283, 107] width 19 height 19
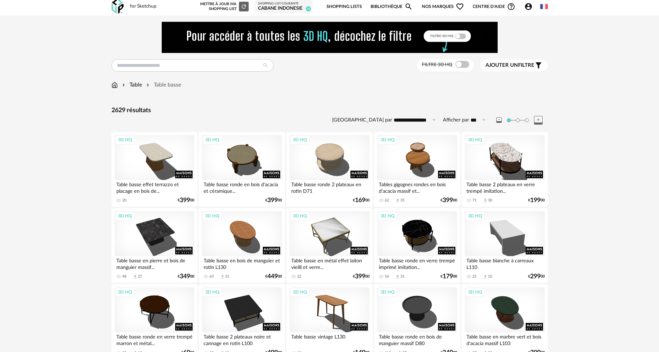
scroll to position [35, 0]
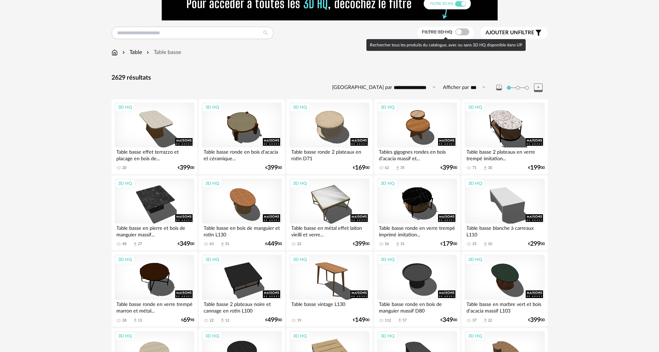
click at [458, 30] on span at bounding box center [462, 31] width 14 height 7
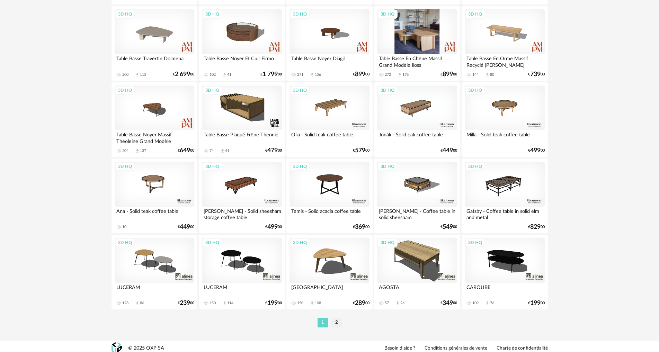
scroll to position [1352, 0]
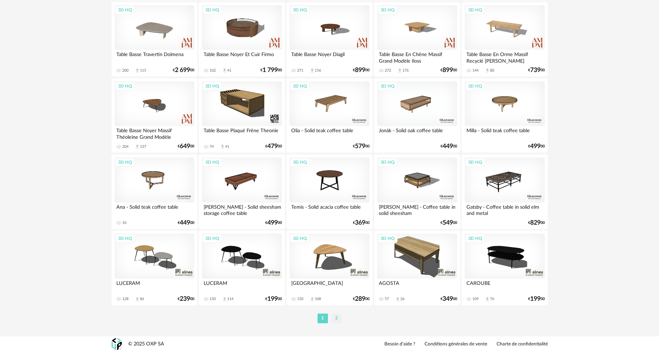
click at [335, 321] on li "2" at bounding box center [336, 319] width 10 height 10
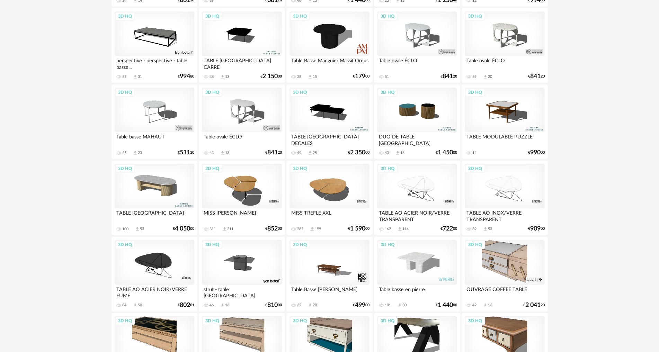
scroll to position [485, 0]
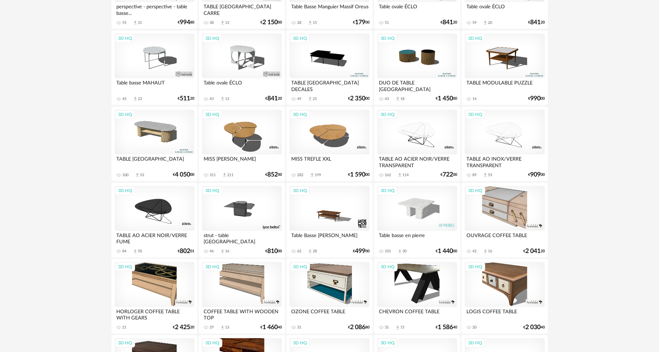
click at [333, 131] on div "3D HQ" at bounding box center [330, 132] width 80 height 45
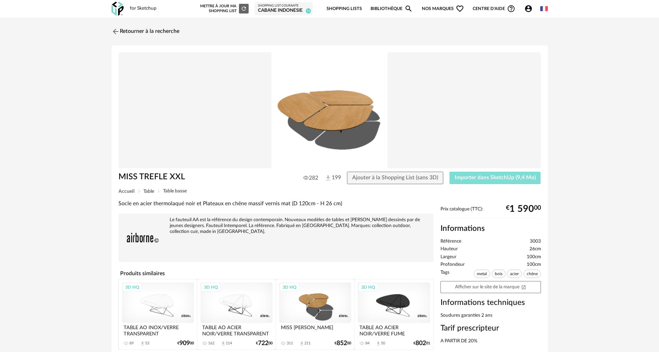
click at [499, 178] on span "Importer dans SketchUp (9,4 Mo)" at bounding box center [495, 178] width 81 height 6
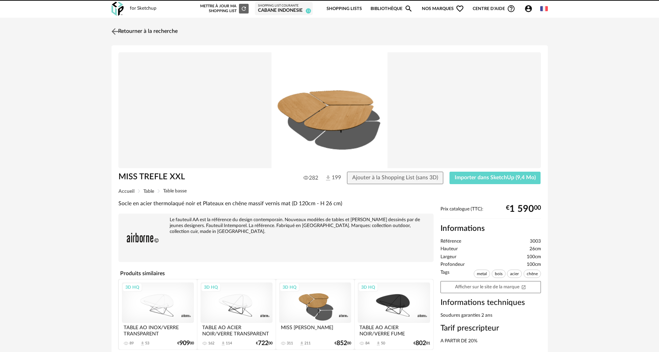
click at [113, 28] on img at bounding box center [115, 31] width 10 height 10
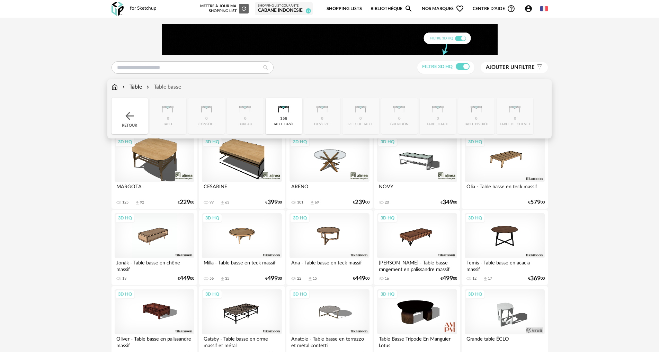
click at [139, 86] on div "Table" at bounding box center [131, 87] width 21 height 8
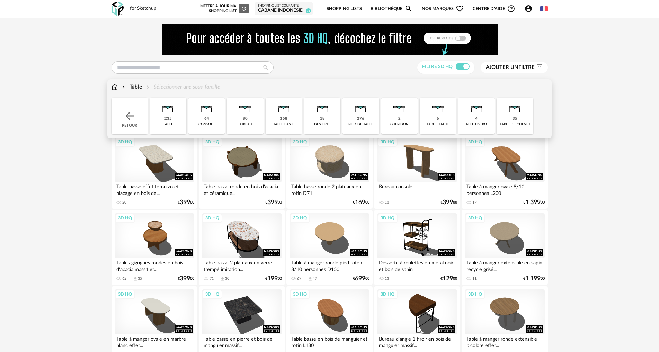
click at [391, 118] on div "2 gueridon" at bounding box center [399, 116] width 36 height 37
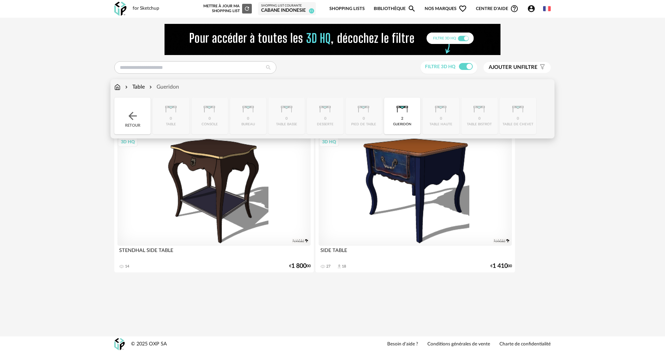
click at [130, 114] on img at bounding box center [132, 116] width 12 height 12
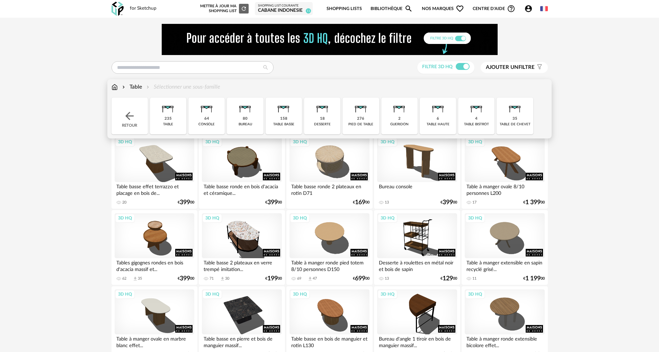
click at [523, 124] on div "table de chevet" at bounding box center [515, 124] width 31 height 5
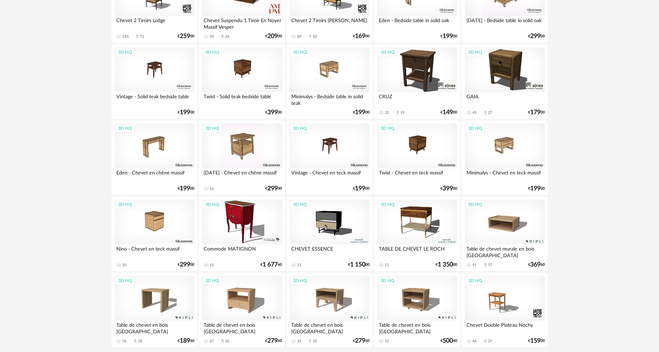
scroll to position [252, 0]
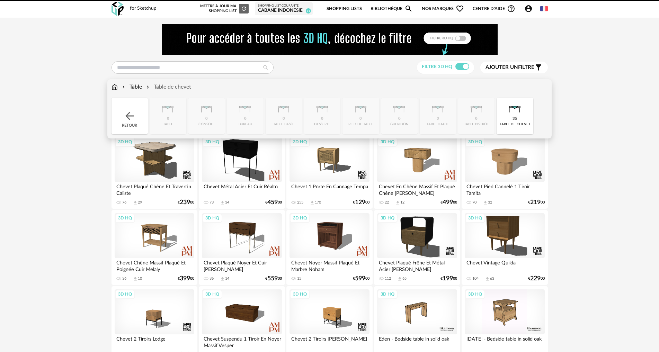
click at [116, 87] on img at bounding box center [115, 87] width 6 height 8
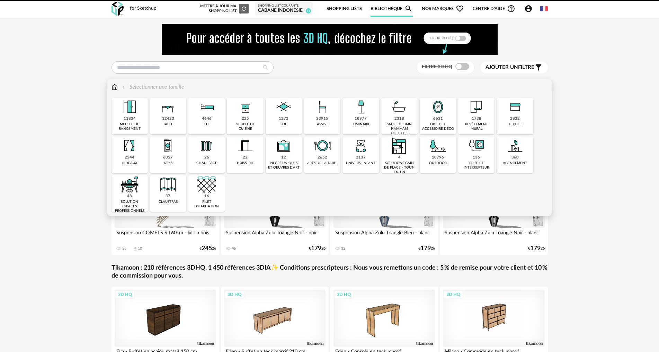
click at [348, 121] on div "10977 luminaire" at bounding box center [361, 116] width 36 height 37
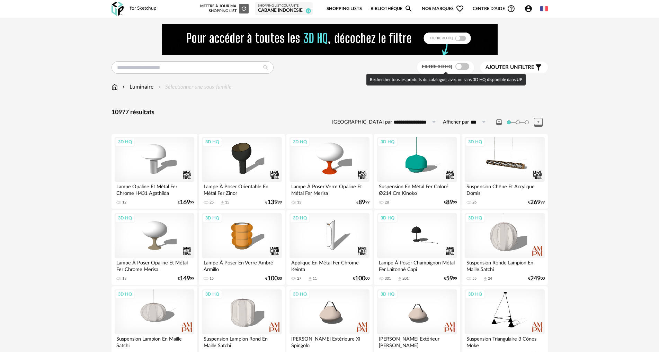
click at [458, 68] on span at bounding box center [462, 66] width 14 height 7
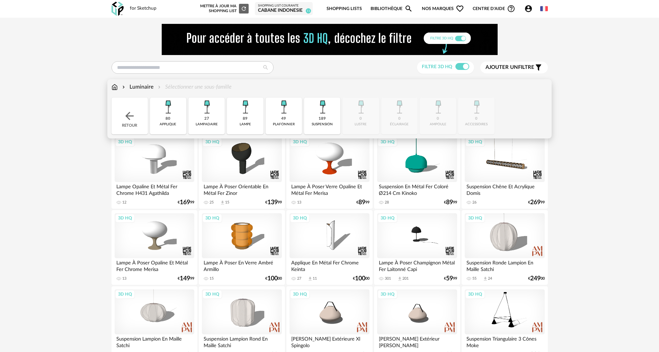
click at [204, 114] on img at bounding box center [206, 107] width 19 height 19
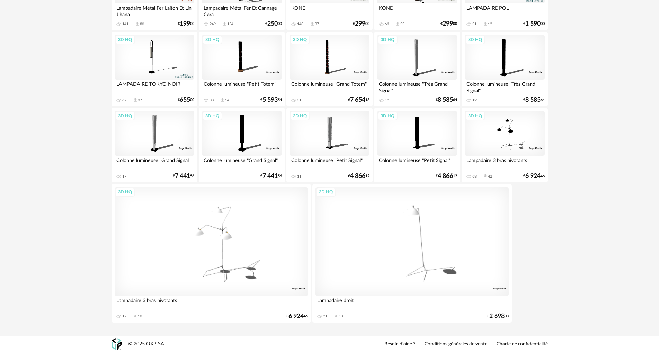
scroll to position [227, 0]
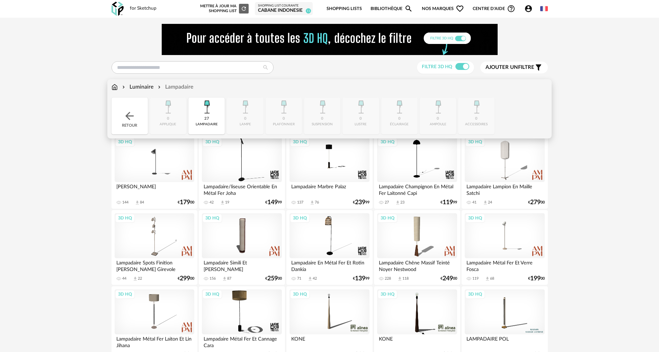
click at [115, 86] on img at bounding box center [115, 87] width 6 height 8
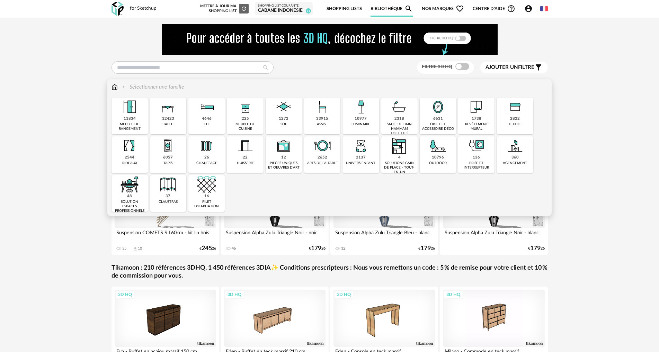
click at [430, 127] on div "objet et accessoire déco" at bounding box center [438, 126] width 32 height 9
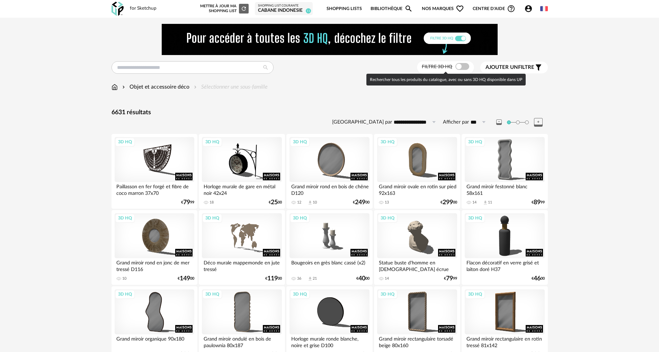
click at [459, 68] on span at bounding box center [462, 66] width 14 height 7
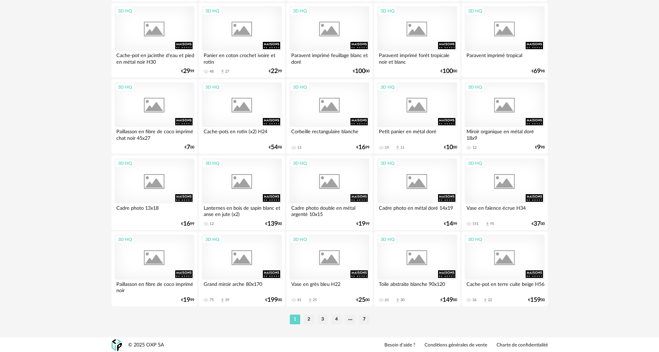
scroll to position [1352, 0]
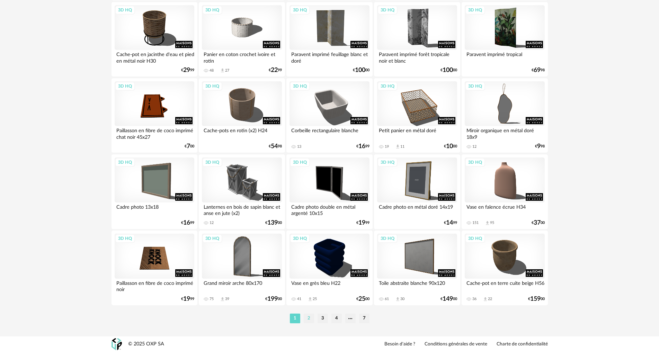
click at [307, 318] on li "2" at bounding box center [309, 319] width 10 height 10
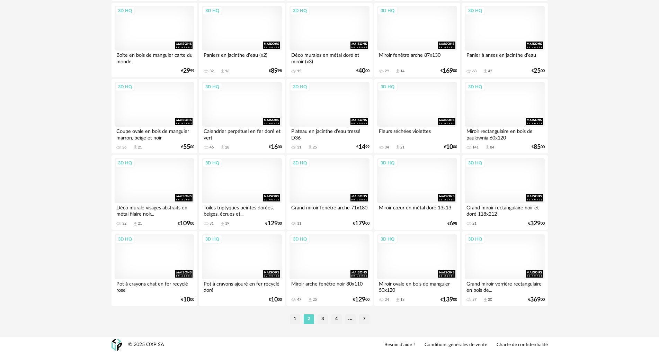
scroll to position [1352, 0]
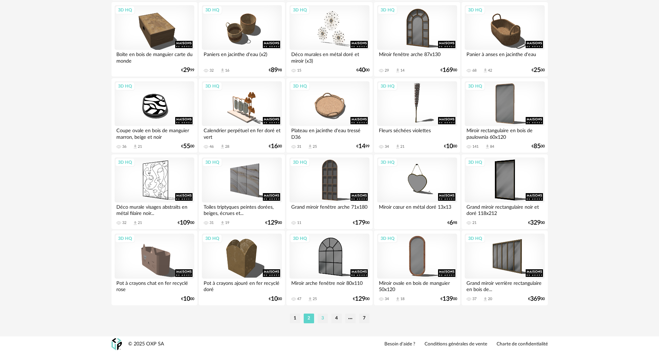
click at [323, 317] on li "3" at bounding box center [323, 319] width 10 height 10
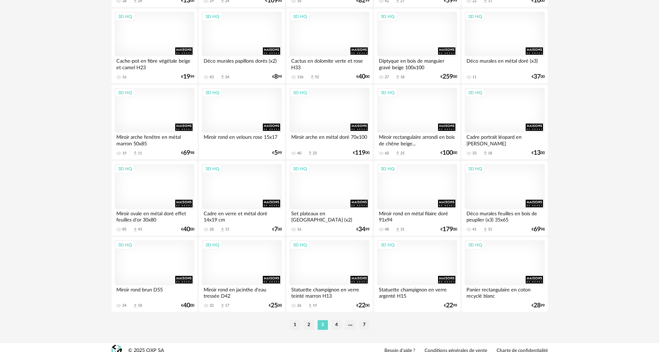
scroll to position [1351, 0]
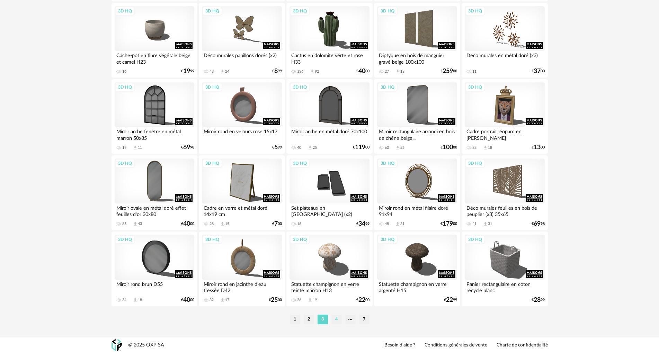
click at [336, 317] on li "4" at bounding box center [336, 320] width 10 height 10
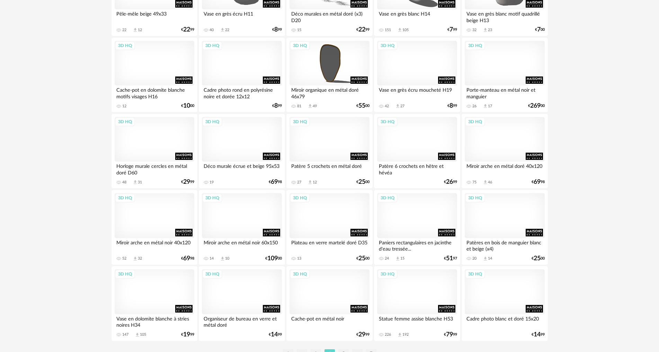
scroll to position [1352, 0]
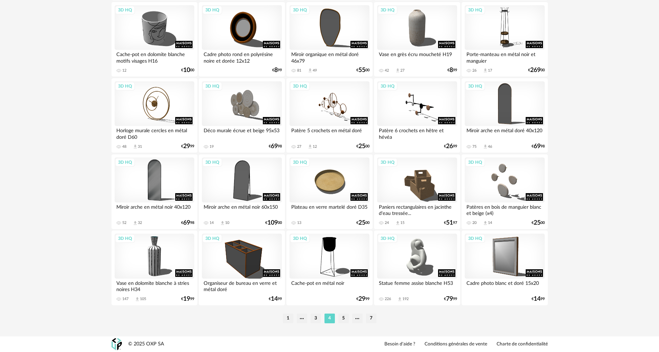
click at [341, 322] on li "5" at bounding box center [343, 319] width 10 height 10
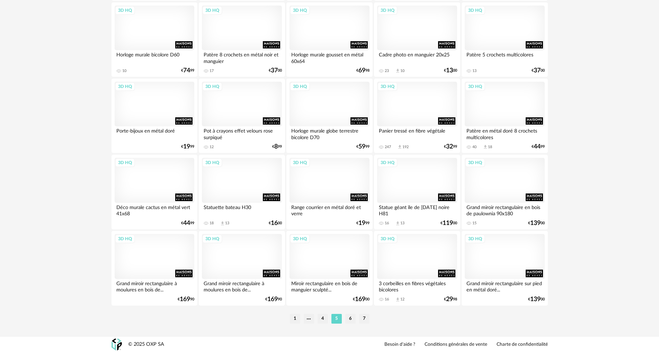
scroll to position [1352, 0]
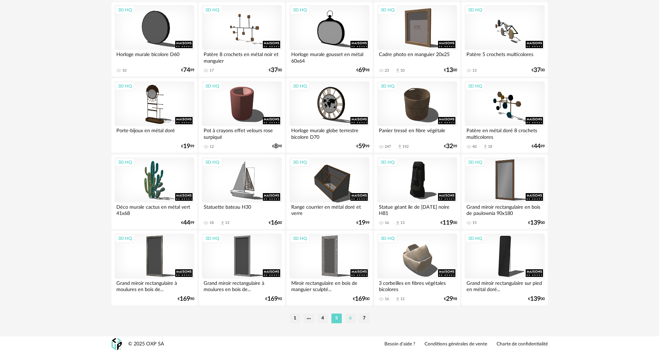
click at [352, 316] on li "6" at bounding box center [350, 319] width 10 height 10
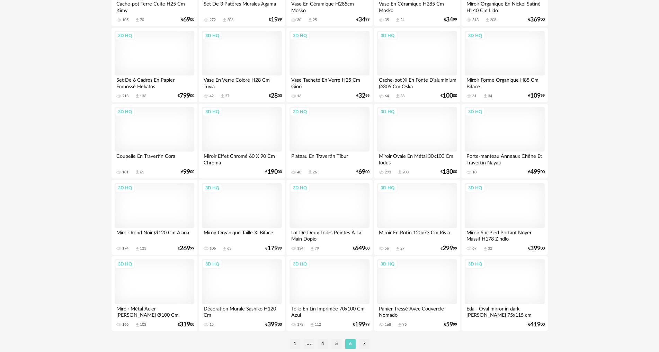
scroll to position [1351, 0]
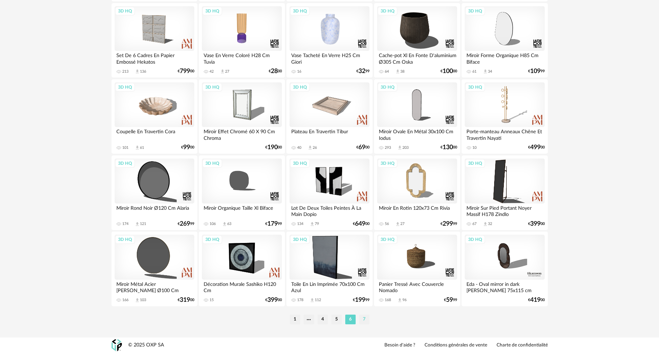
click at [365, 321] on li "7" at bounding box center [364, 320] width 10 height 10
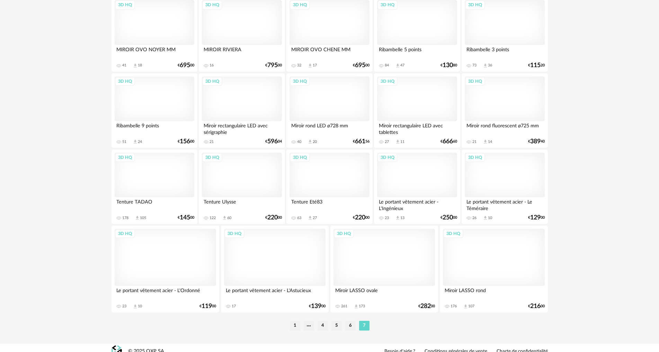
scroll to position [1059, 0]
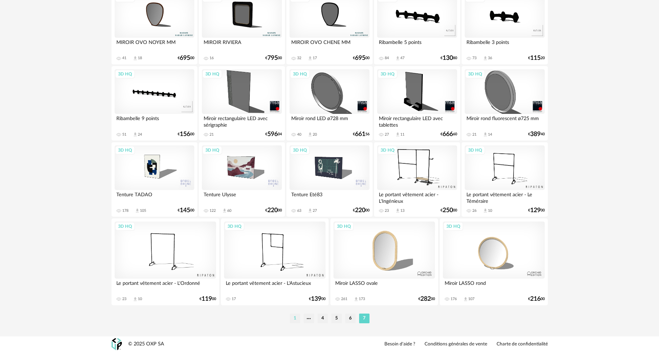
click at [296, 318] on li "1" at bounding box center [295, 319] width 10 height 10
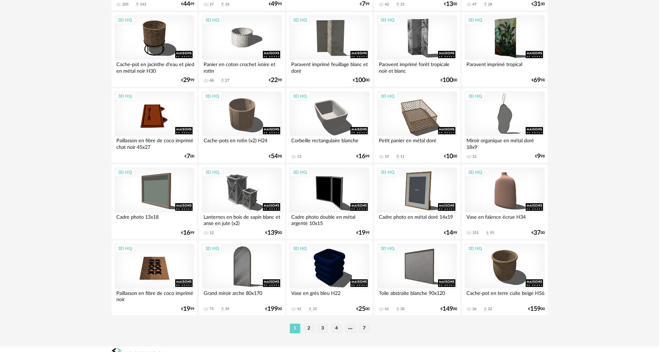
scroll to position [1352, 0]
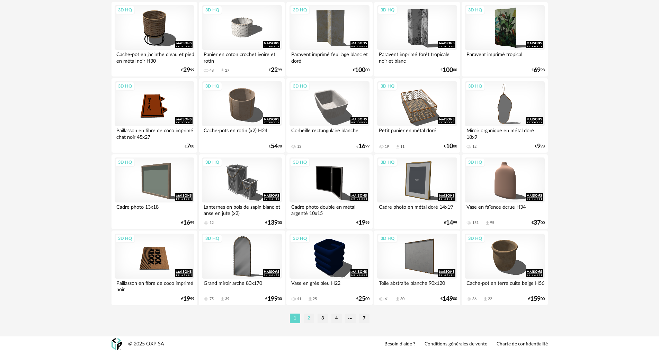
click at [308, 319] on li "2" at bounding box center [309, 319] width 10 height 10
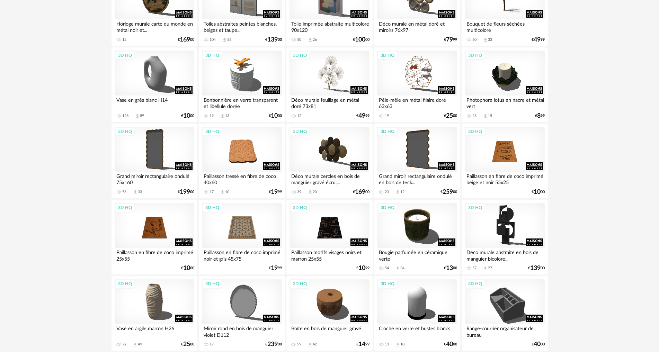
scroll to position [727, 0]
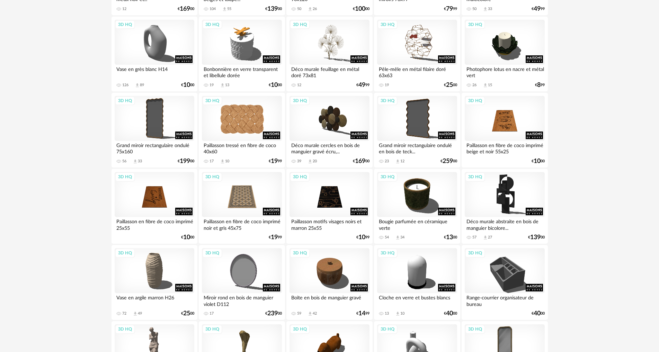
click at [260, 128] on div "3D HQ" at bounding box center [242, 118] width 80 height 45
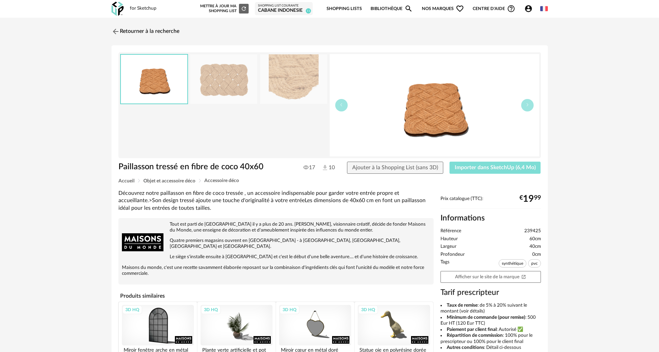
click at [472, 168] on span "Importer dans SketchUp (6,4 Mo)" at bounding box center [495, 168] width 81 height 6
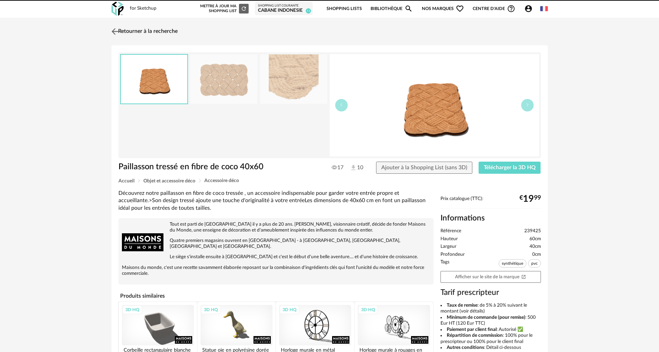
click at [115, 33] on img at bounding box center [115, 31] width 10 height 10
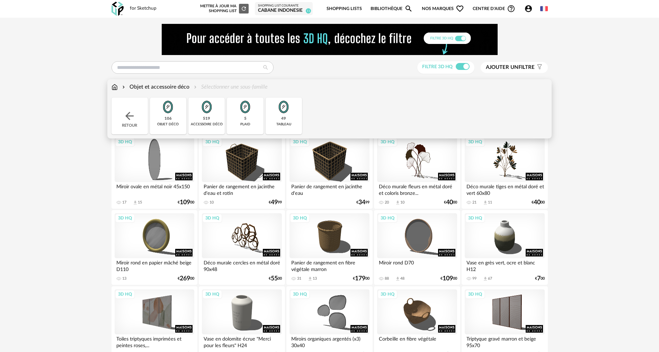
click at [117, 87] on img at bounding box center [115, 87] width 6 height 8
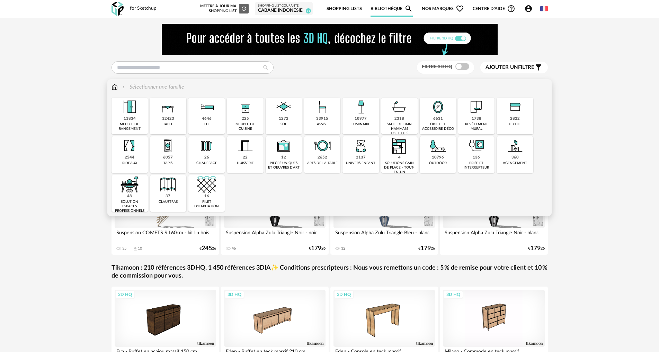
click at [319, 115] on img at bounding box center [322, 107] width 19 height 19
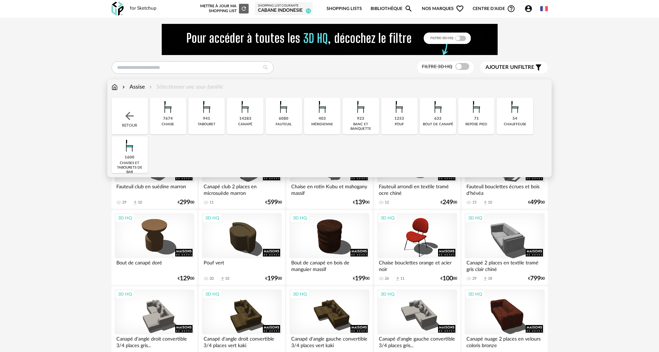
click at [394, 117] on div "1253 pouf" at bounding box center [399, 116] width 36 height 37
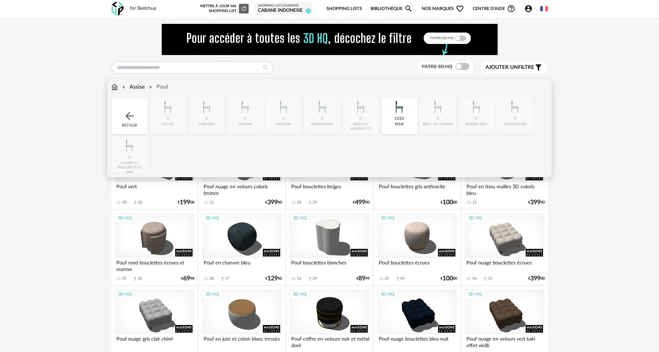
click at [400, 123] on div "pouf" at bounding box center [399, 124] width 9 height 5
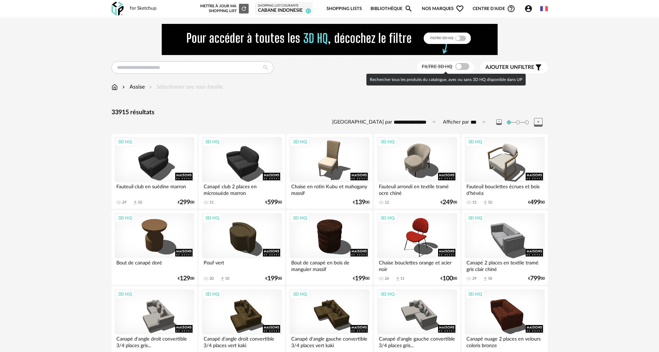
click at [459, 65] on span at bounding box center [462, 66] width 14 height 7
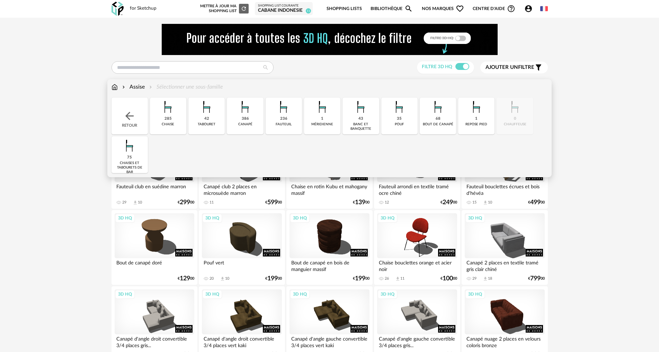
click at [392, 122] on div "35 pouf" at bounding box center [399, 116] width 36 height 37
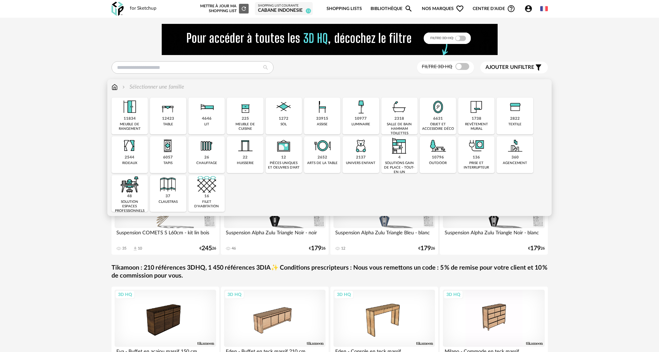
click at [503, 161] on div "360 agencement" at bounding box center [515, 154] width 36 height 37
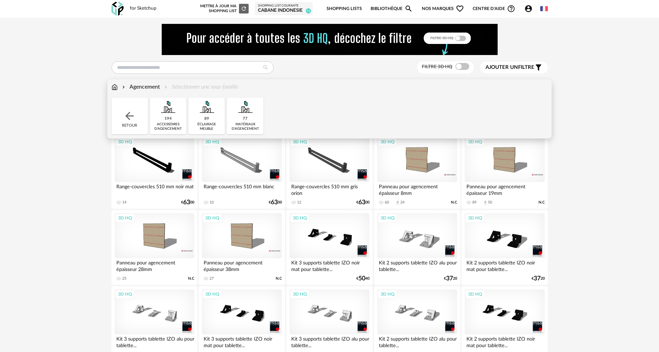
click at [137, 112] on div "Retour" at bounding box center [130, 116] width 36 height 37
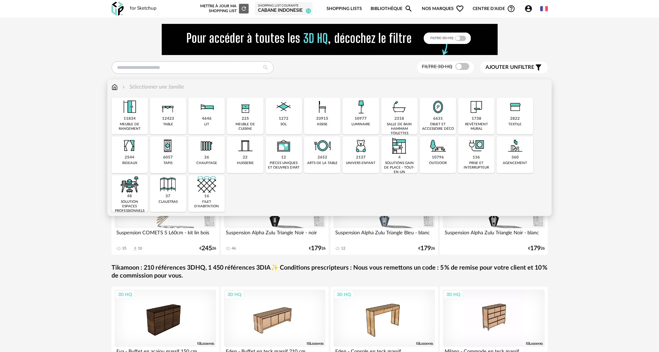
click at [130, 193] on img at bounding box center [129, 184] width 19 height 19
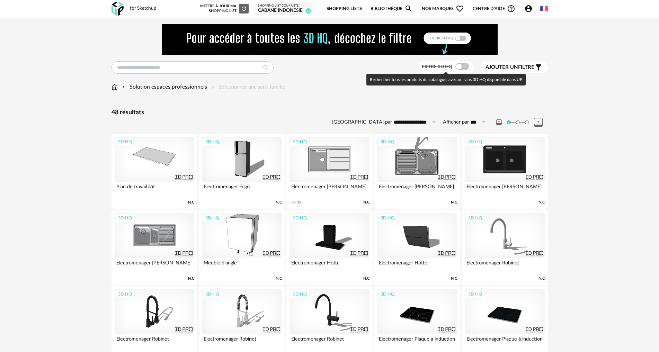
click at [454, 65] on label "Filtre 3D HQ" at bounding box center [446, 66] width 49 height 6
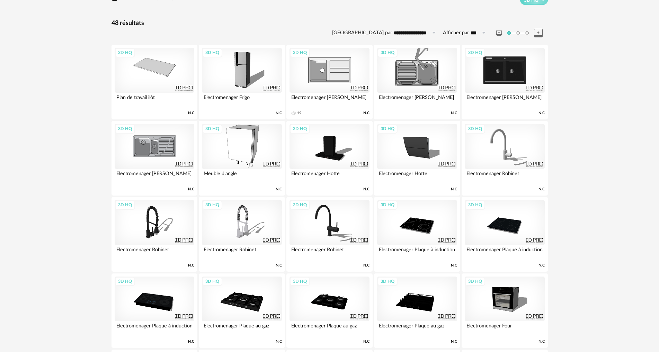
scroll to position [16, 0]
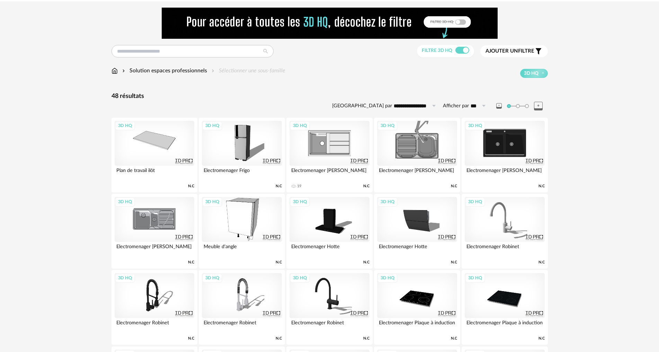
click at [114, 71] on img at bounding box center [115, 71] width 6 height 8
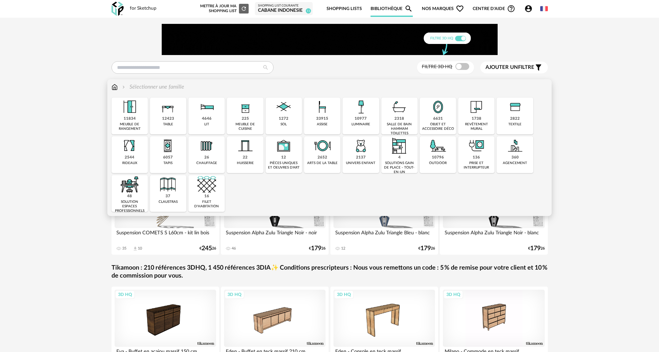
click at [208, 189] on img at bounding box center [206, 184] width 19 height 19
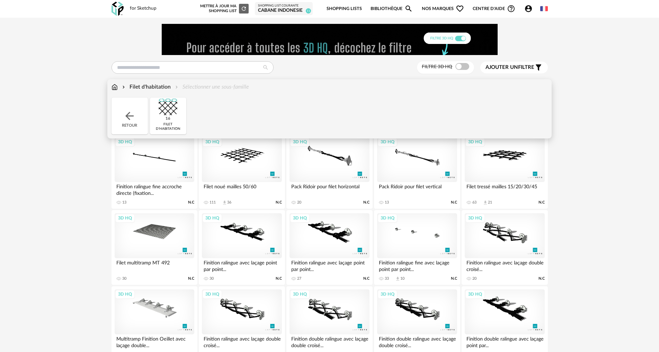
click at [122, 108] on div "Retour" at bounding box center [130, 116] width 36 height 37
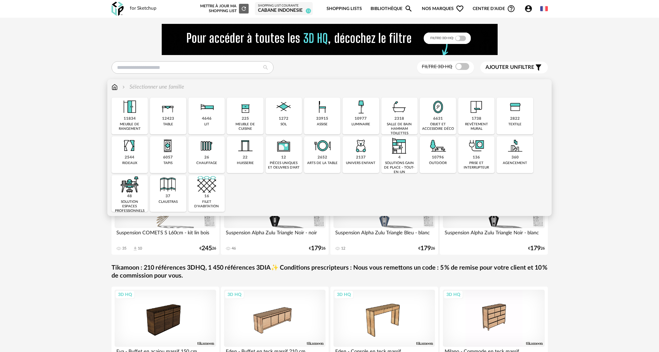
click at [168, 189] on img at bounding box center [168, 184] width 19 height 19
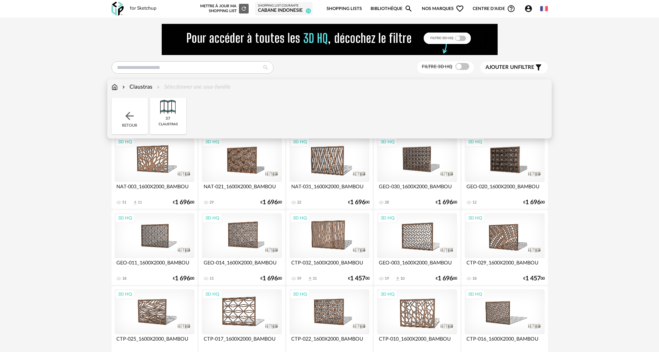
click at [131, 124] on div "Retour" at bounding box center [130, 116] width 36 height 37
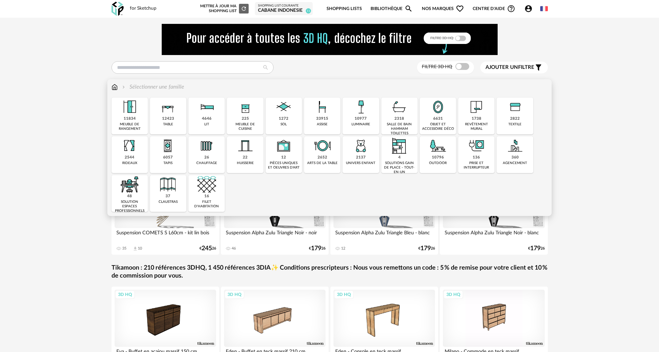
click at [387, 156] on div "4 solutions gain de place - tout-en-un" at bounding box center [399, 154] width 36 height 37
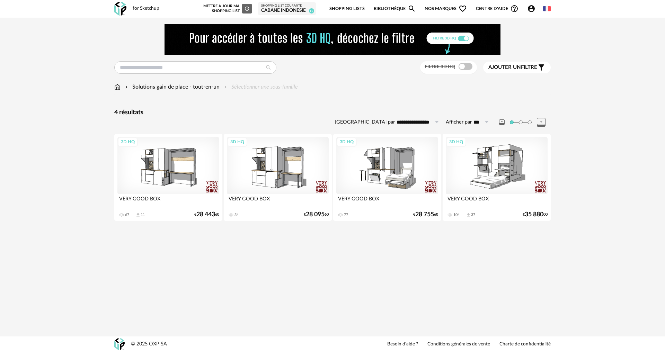
click at [654, 200] on div "**********" at bounding box center [332, 127] width 665 height 218
click at [641, 191] on div "**********" at bounding box center [332, 127] width 665 height 218
click at [639, 218] on div "**********" at bounding box center [332, 127] width 665 height 218
